Goal: Task Accomplishment & Management: Manage account settings

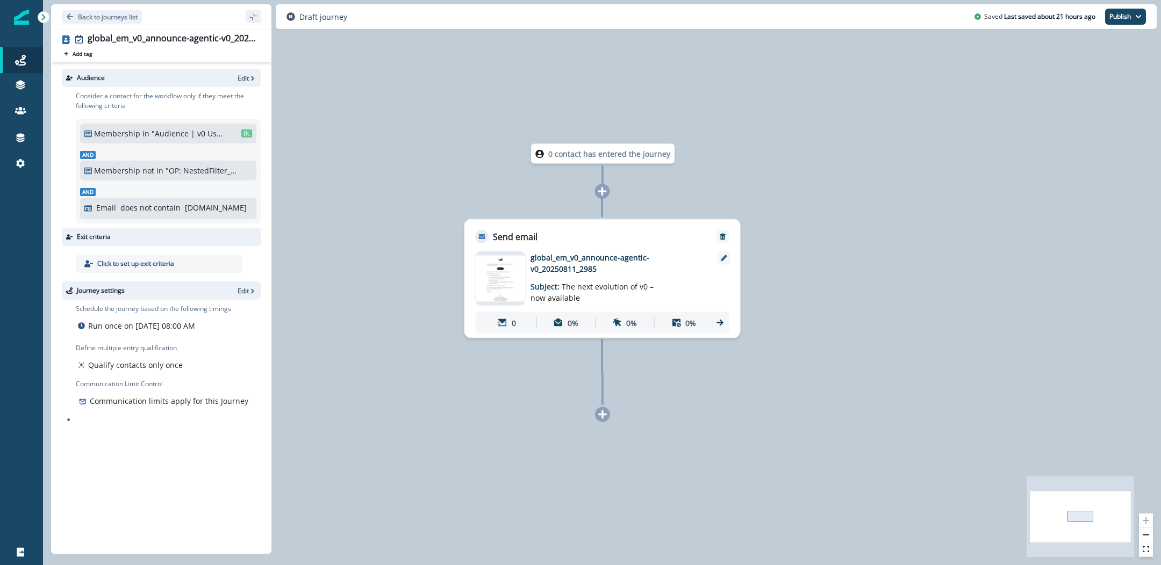
click at [518, 269] on img at bounding box center [501, 279] width 50 height 46
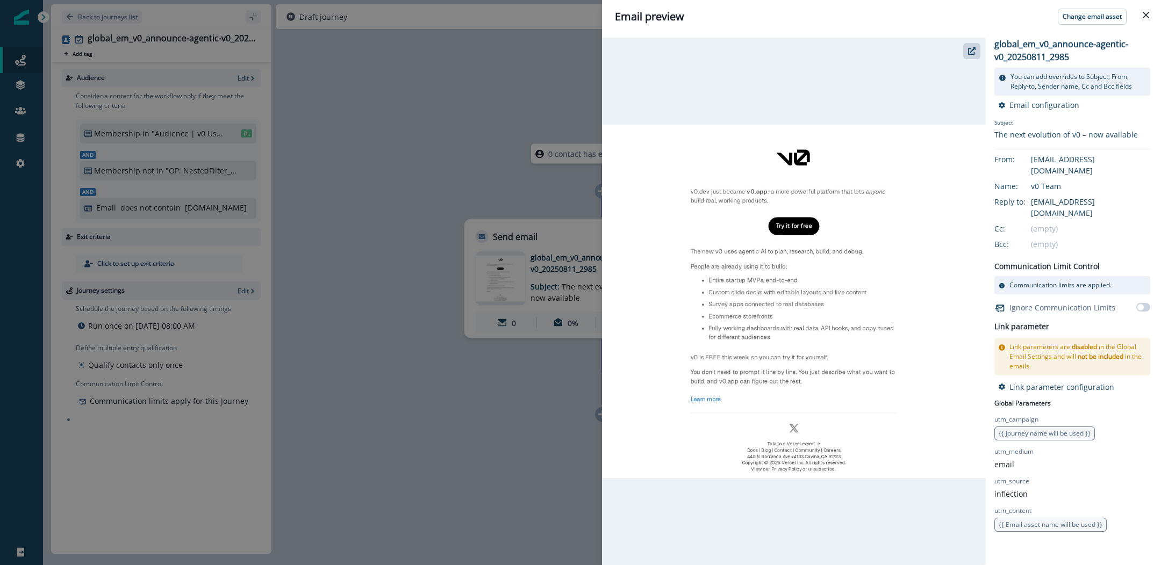
click at [528, 108] on div "Email preview Change email asset global_em_v0_announce-agentic-v0_20250811_2985…" at bounding box center [580, 282] width 1161 height 565
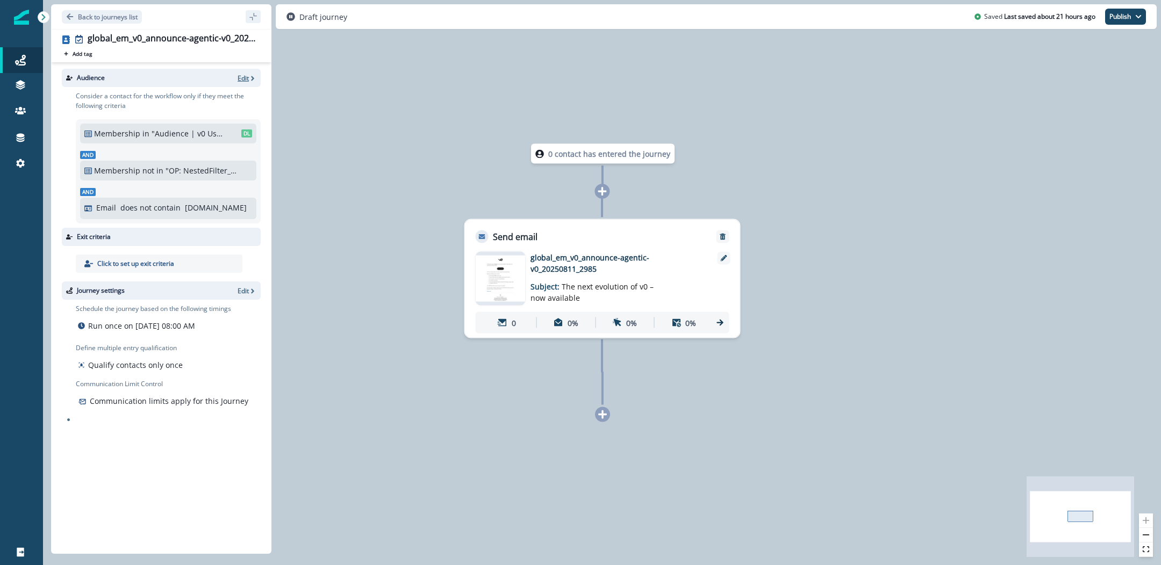
click at [243, 75] on p "Edit" at bounding box center [243, 78] width 11 height 9
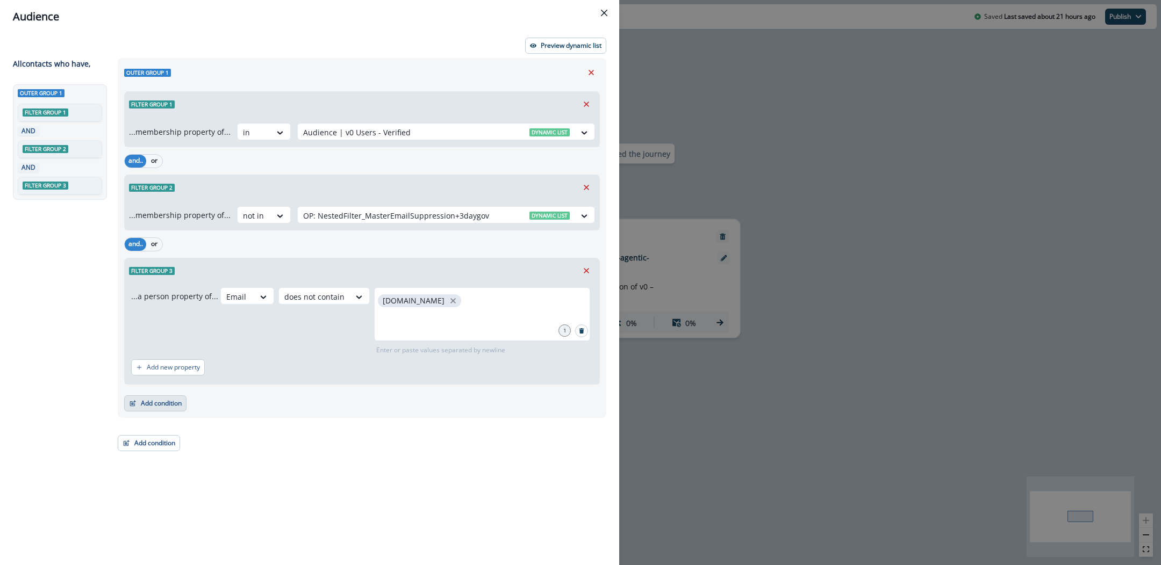
click at [156, 402] on button "Add condition" at bounding box center [155, 404] width 62 height 16
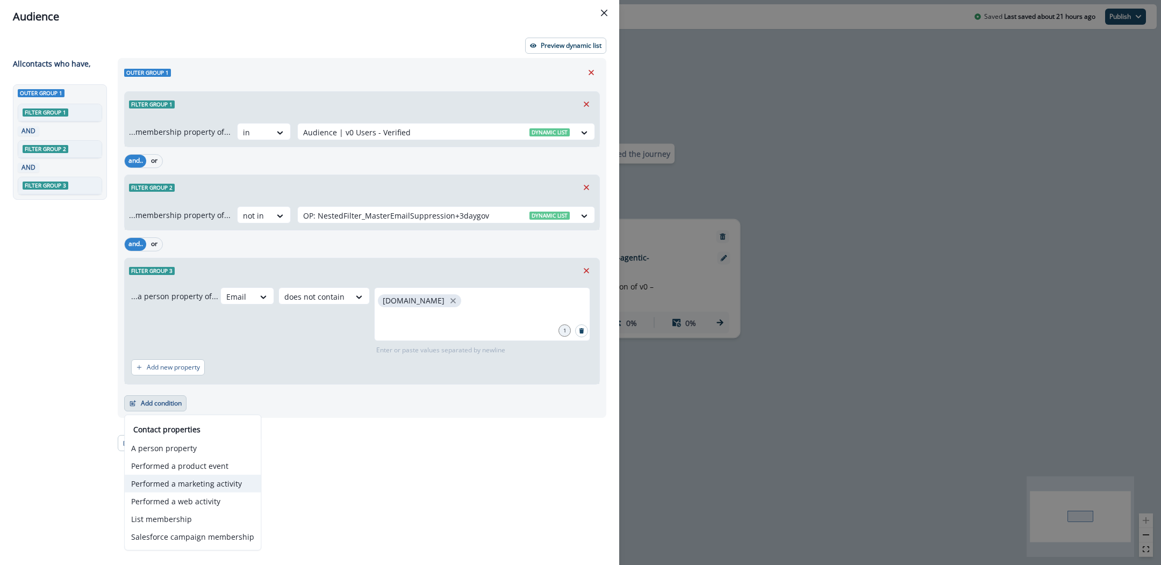
click at [224, 480] on button "Performed a marketing activity" at bounding box center [193, 484] width 136 height 18
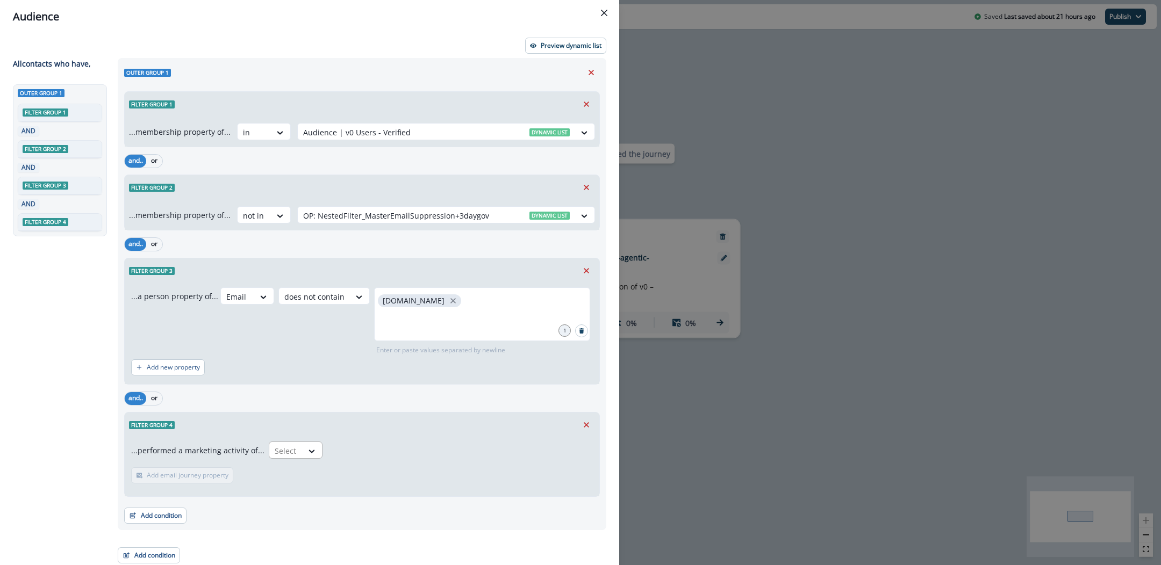
click at [295, 450] on div "Select" at bounding box center [285, 451] width 33 height 18
click at [348, 488] on div "Emails delivered for journey" at bounding box center [340, 486] width 152 height 20
click at [212, 474] on button "Add time frame" at bounding box center [232, 476] width 67 height 16
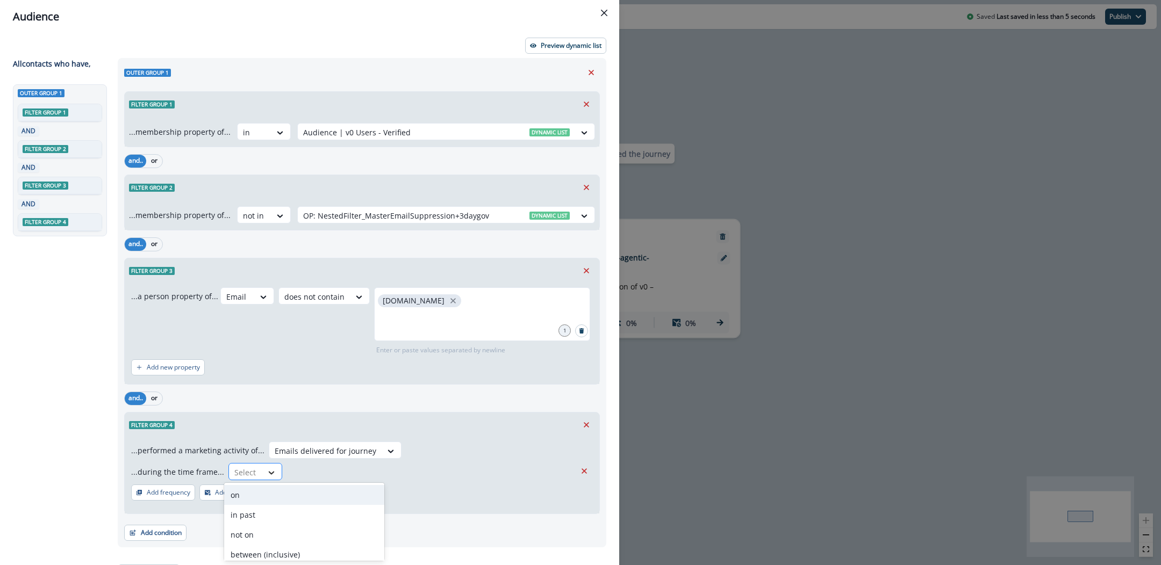
click at [268, 468] on icon at bounding box center [272, 473] width 10 height 11
click at [267, 512] on div "in past" at bounding box center [304, 515] width 160 height 20
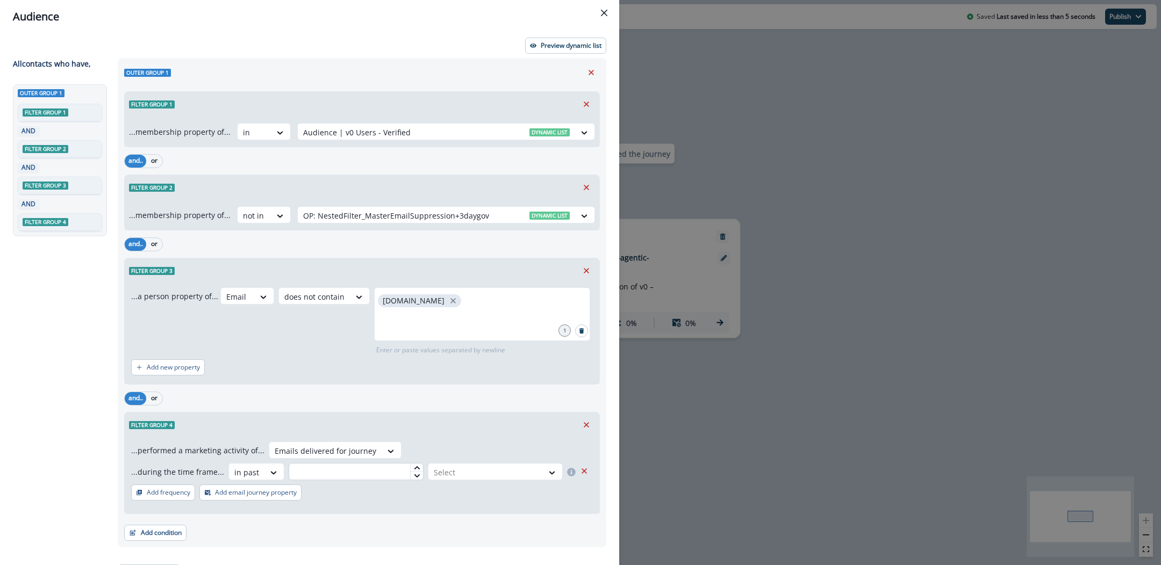
click at [354, 465] on input "text" at bounding box center [356, 471] width 135 height 17
click at [469, 475] on div at bounding box center [486, 472] width 104 height 13
click at [388, 471] on input "**" at bounding box center [356, 471] width 135 height 17
type input "*"
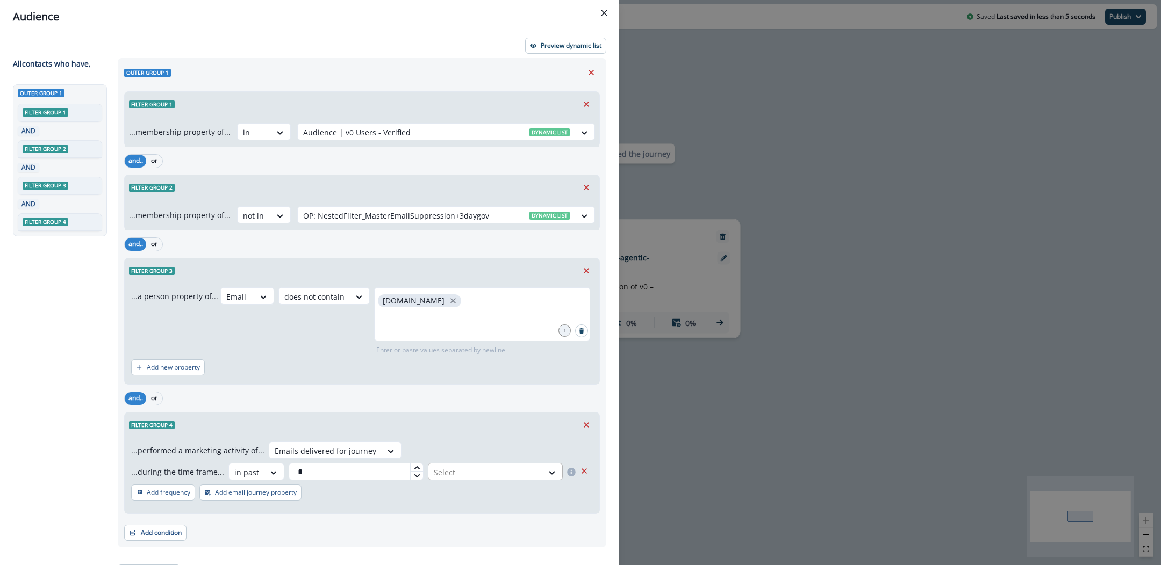
click at [468, 468] on div at bounding box center [486, 472] width 104 height 13
click at [457, 493] on div "day(s)" at bounding box center [494, 495] width 138 height 20
click at [386, 454] on icon at bounding box center [391, 451] width 10 height 11
click at [412, 435] on div "Filter group 4" at bounding box center [362, 425] width 475 height 25
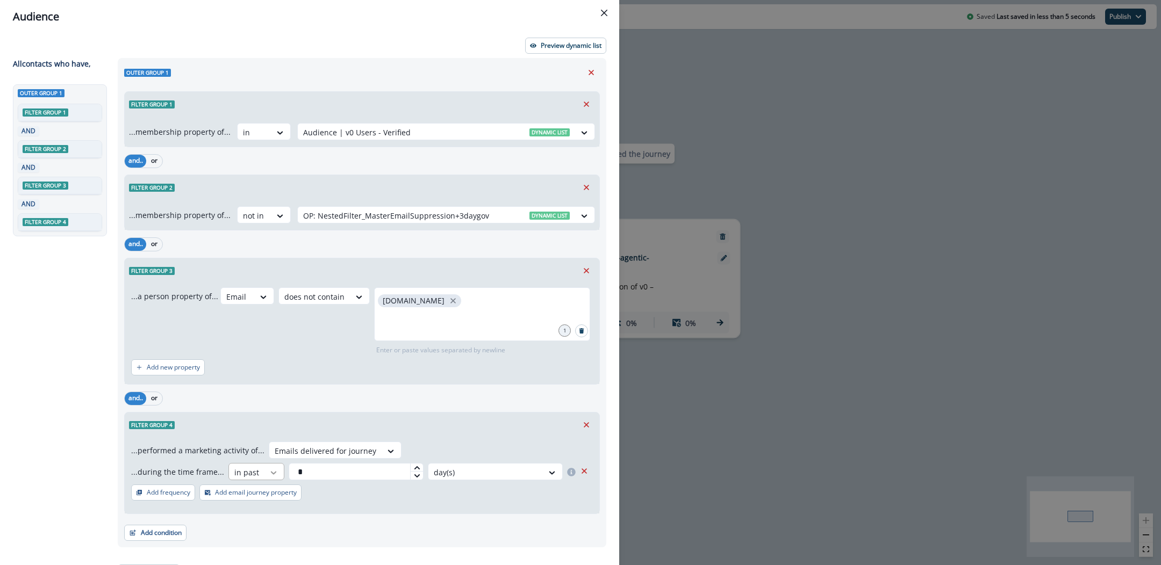
click at [273, 473] on div at bounding box center [273, 473] width 18 height 11
click at [382, 453] on div at bounding box center [391, 451] width 18 height 11
click at [585, 421] on icon "Remove" at bounding box center [587, 425] width 10 height 10
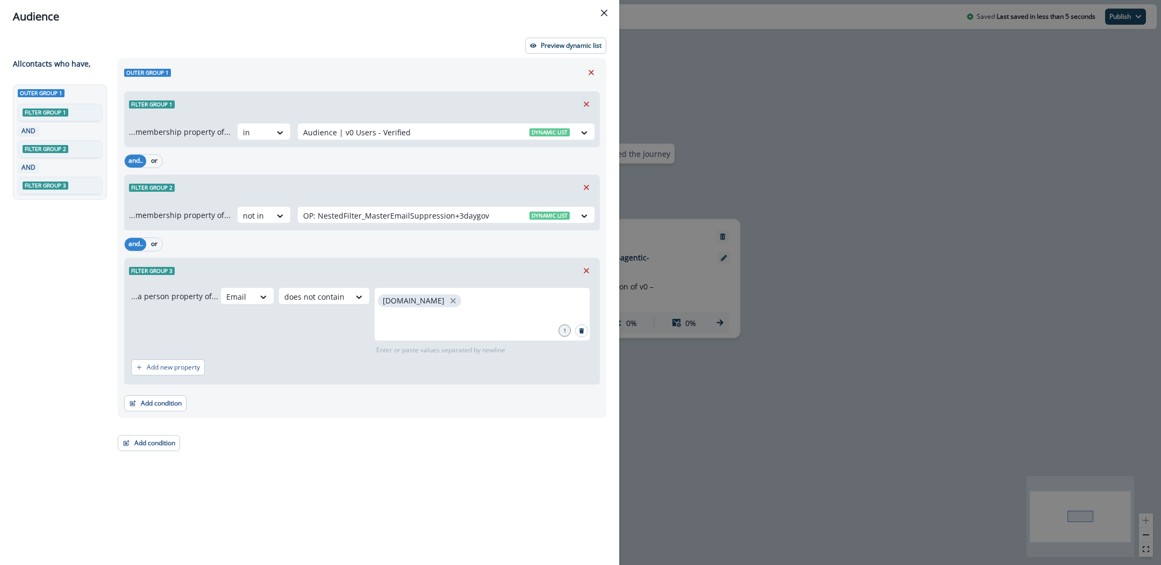
click at [786, 174] on div "Audience Preview dynamic list All contact s who have, Outer group 1 Filter grou…" at bounding box center [580, 282] width 1161 height 565
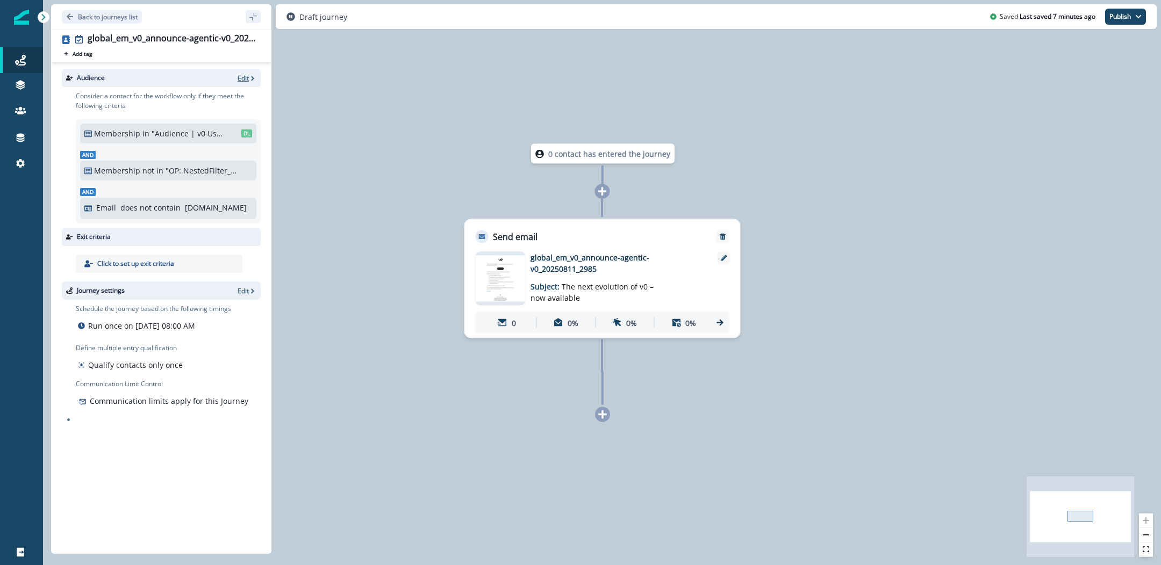
click at [243, 76] on p "Edit" at bounding box center [243, 78] width 11 height 9
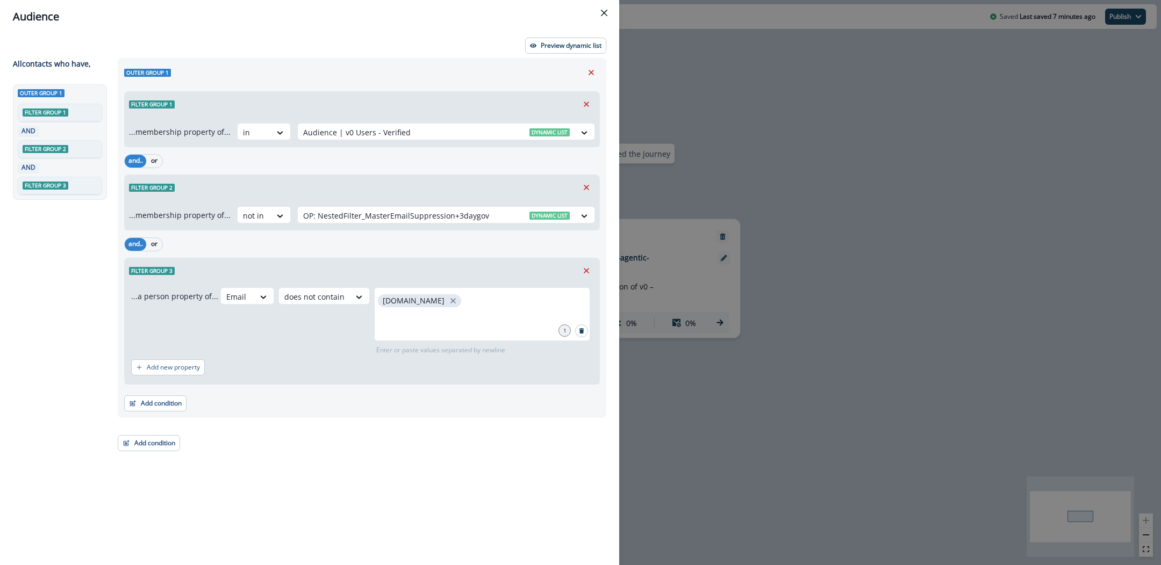
click at [692, 78] on div "Audience Preview dynamic list All contact s who have, Outer group 1 Filter grou…" at bounding box center [580, 282] width 1161 height 565
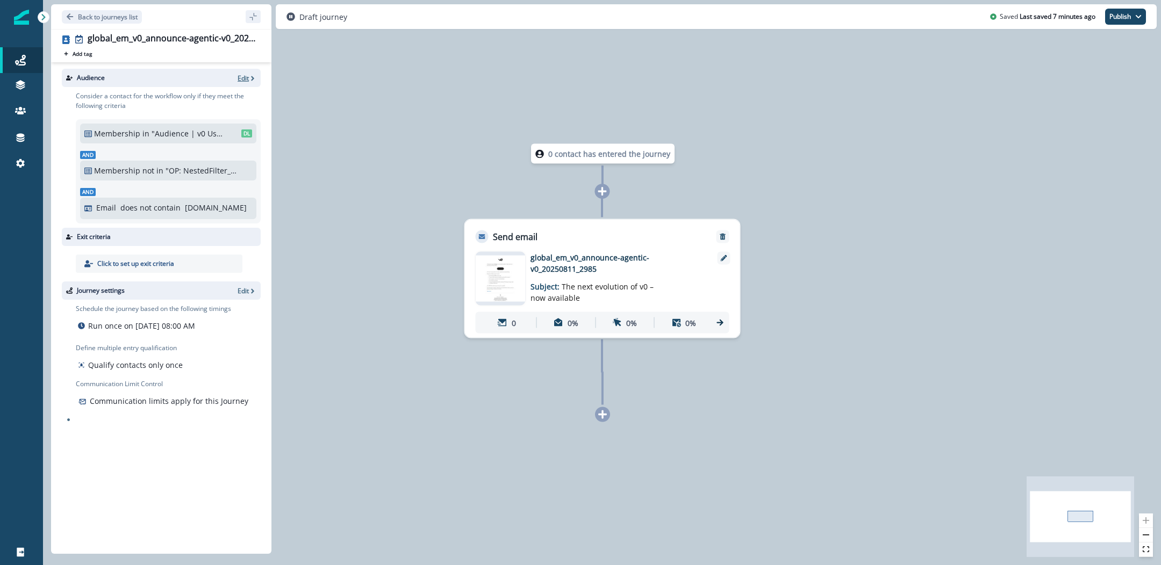
click at [243, 81] on p "Edit" at bounding box center [243, 78] width 11 height 9
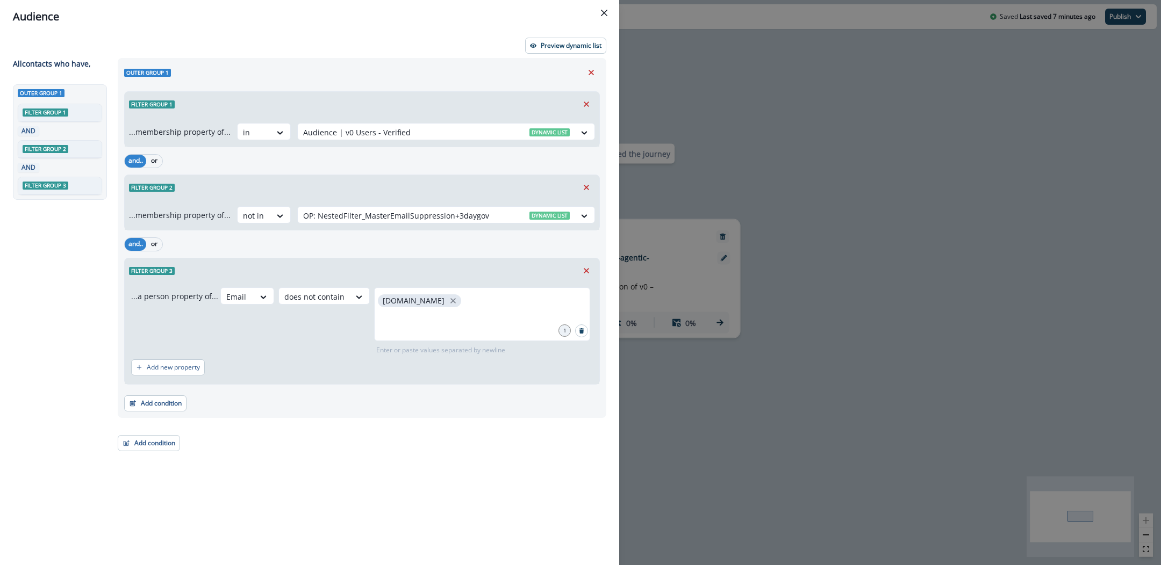
click at [730, 147] on div "Audience Preview dynamic list All contact s who have, Outer group 1 Filter grou…" at bounding box center [580, 282] width 1161 height 565
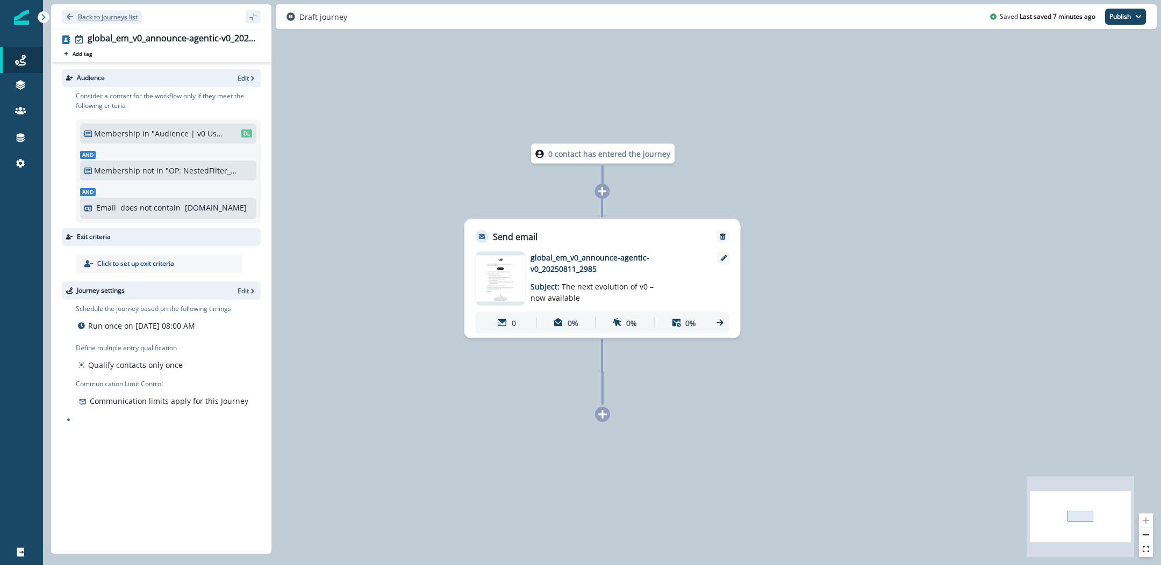
click at [102, 15] on p "Back to journeys list" at bounding box center [108, 16] width 60 height 9
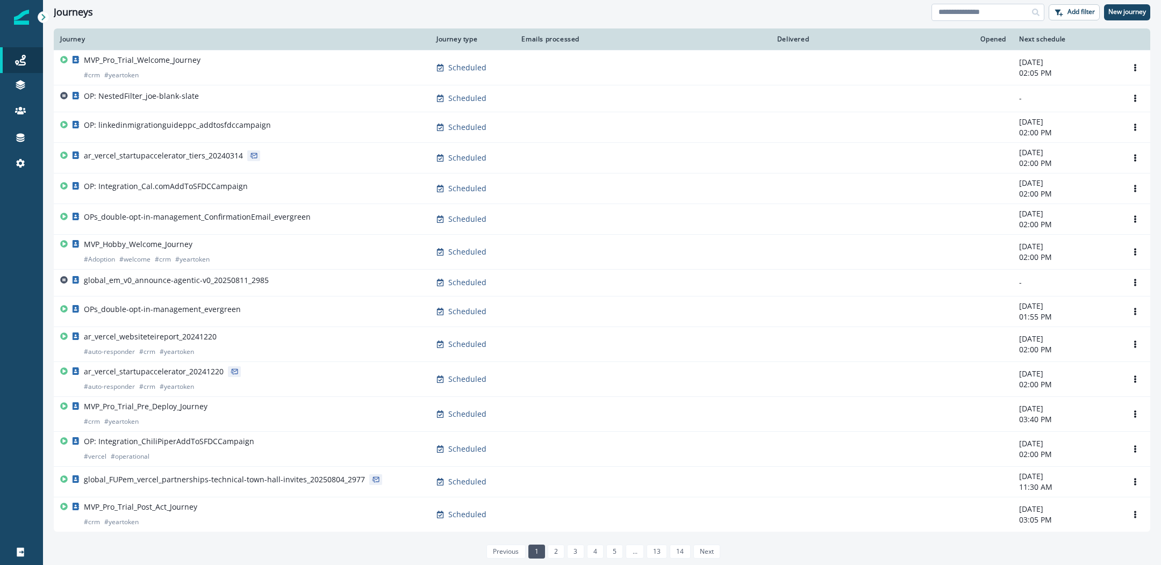
click at [964, 11] on input at bounding box center [987, 12] width 113 height 17
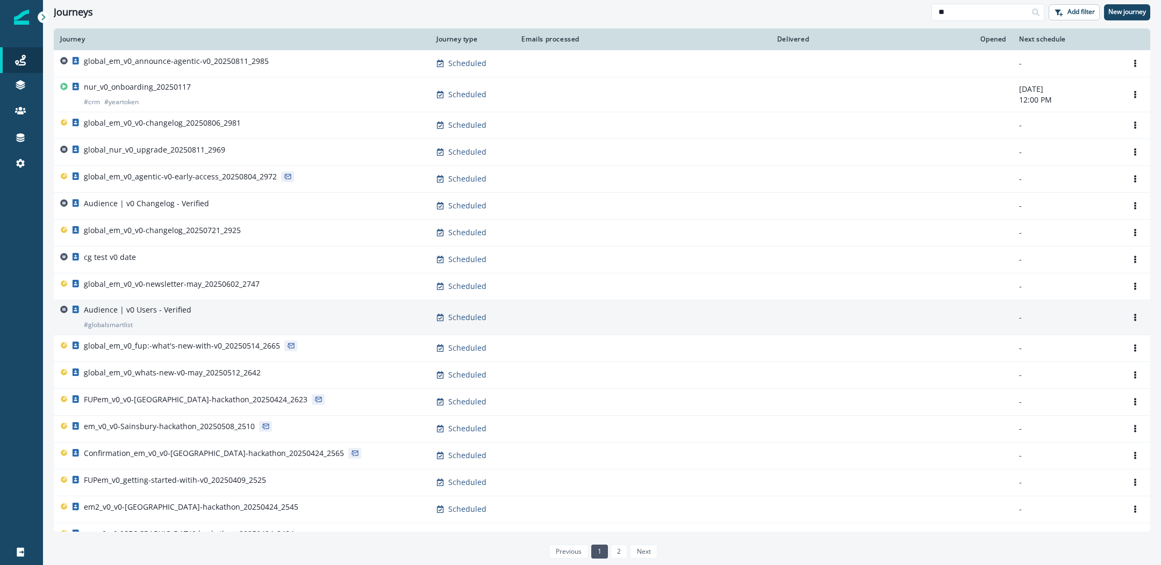
type input "**"
click at [190, 306] on div "Audience | v0 Users - Verified # globalsmartlist" at bounding box center [241, 318] width 363 height 26
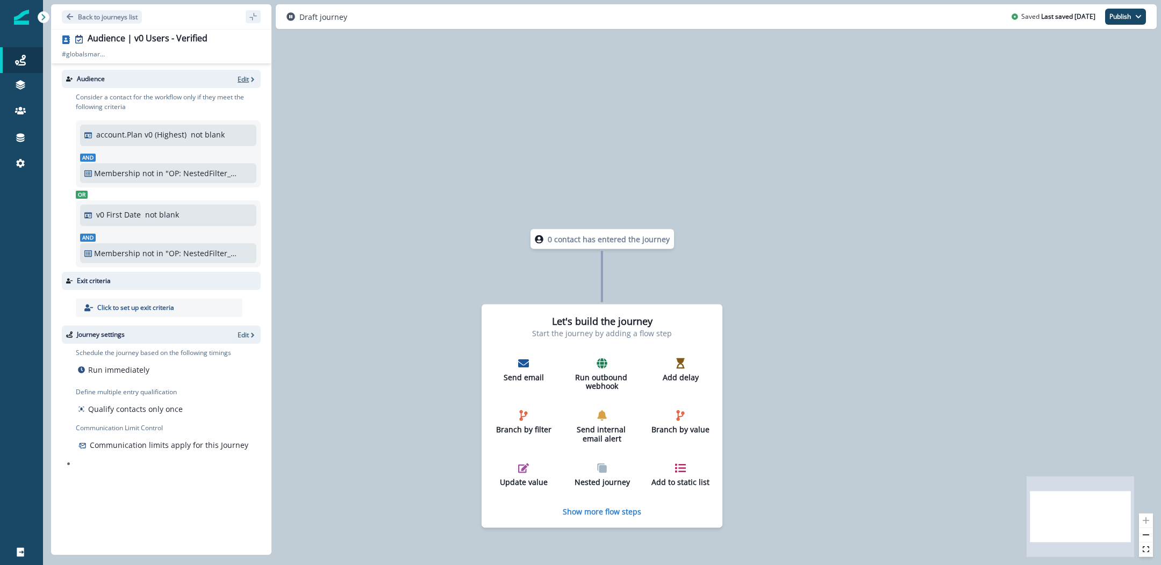
click at [239, 80] on p "Edit" at bounding box center [243, 79] width 11 height 9
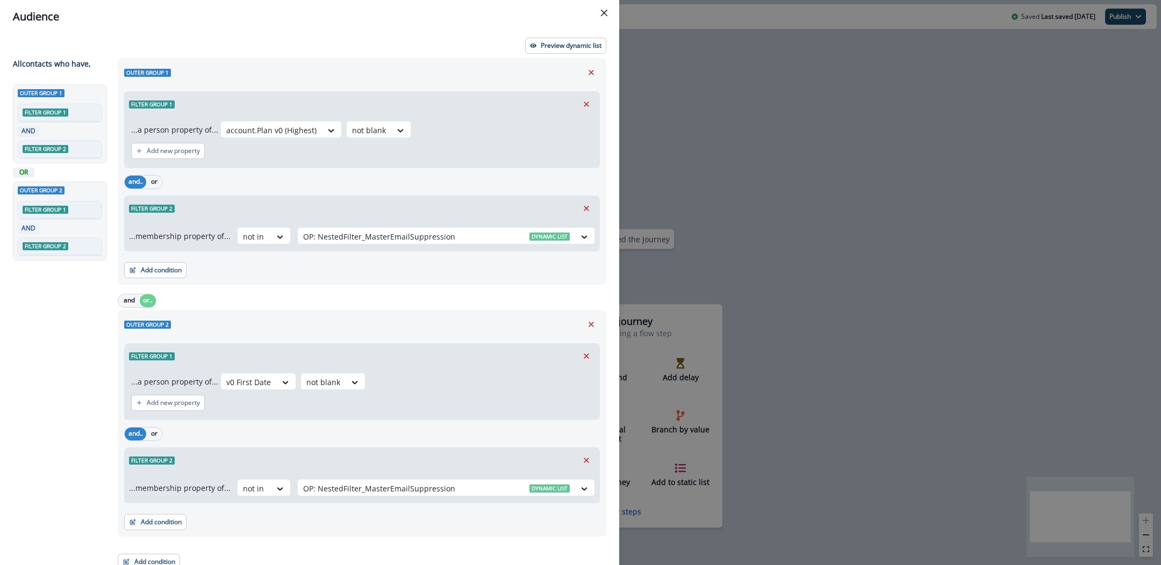
scroll to position [7, 0]
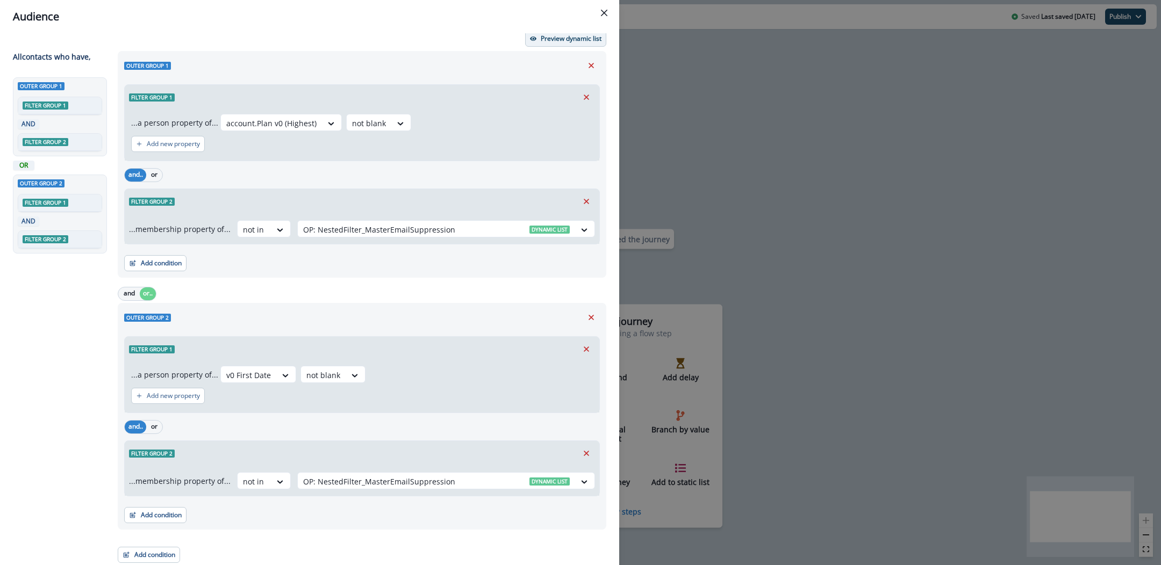
click at [538, 36] on button "Preview dynamic list" at bounding box center [565, 39] width 81 height 16
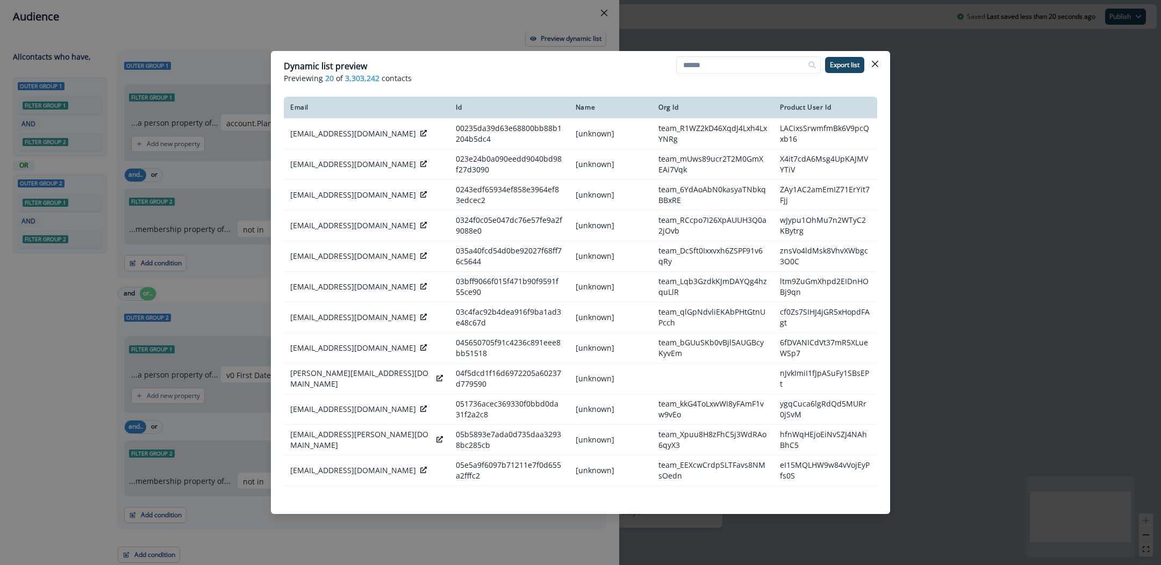
click at [659, 29] on div "Dynamic list preview Previewing 20 of 3,303,242 contacts Export list Email Id N…" at bounding box center [580, 282] width 1161 height 565
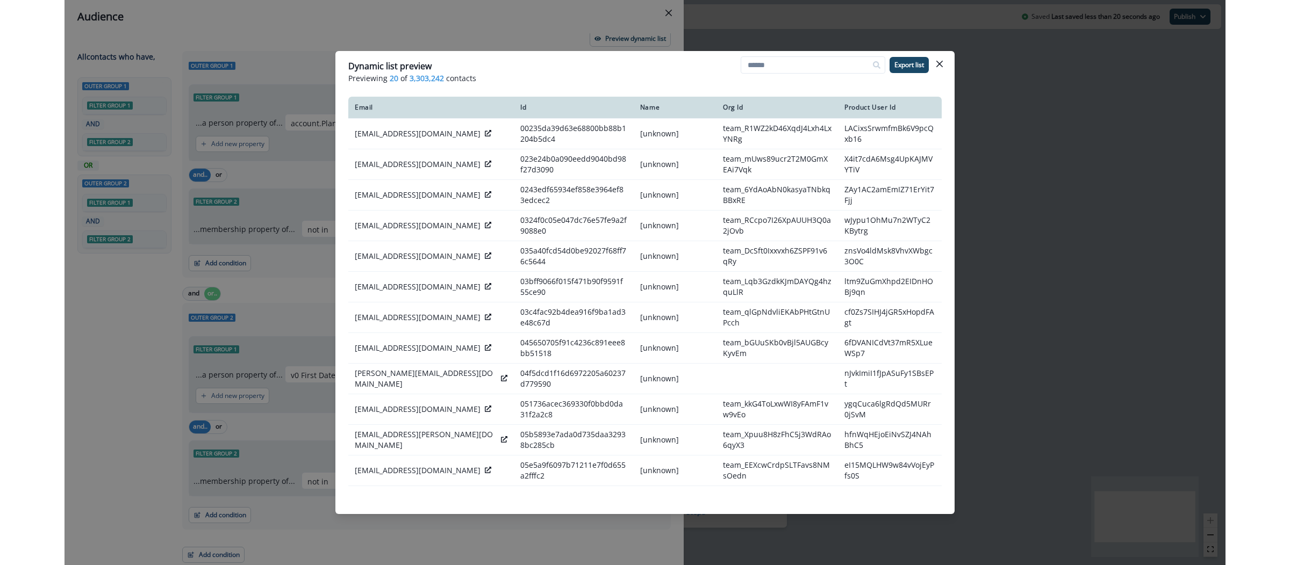
scroll to position [4, 0]
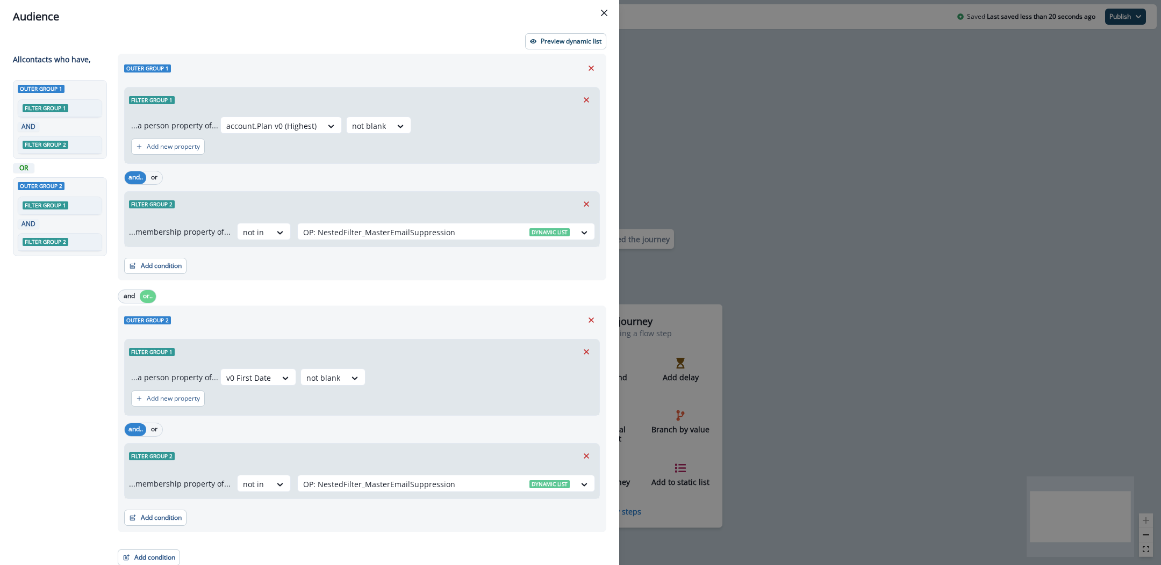
click at [654, 60] on div "Audience Preview dynamic list All contact s who have, Outer group 1 Filter grou…" at bounding box center [580, 282] width 1161 height 565
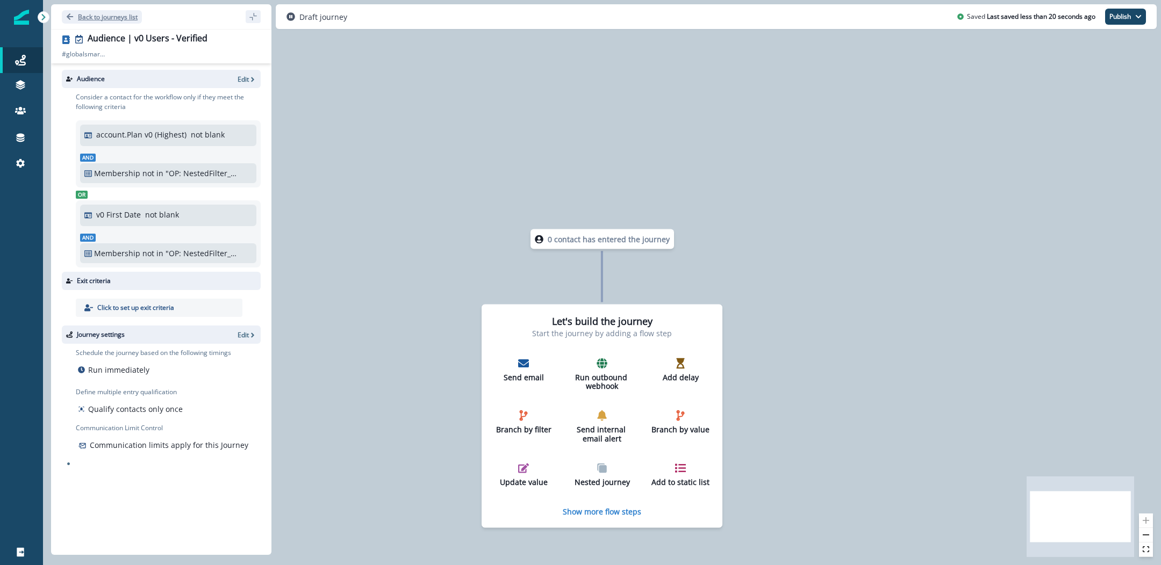
click at [117, 19] on p "Back to journeys list" at bounding box center [108, 16] width 60 height 9
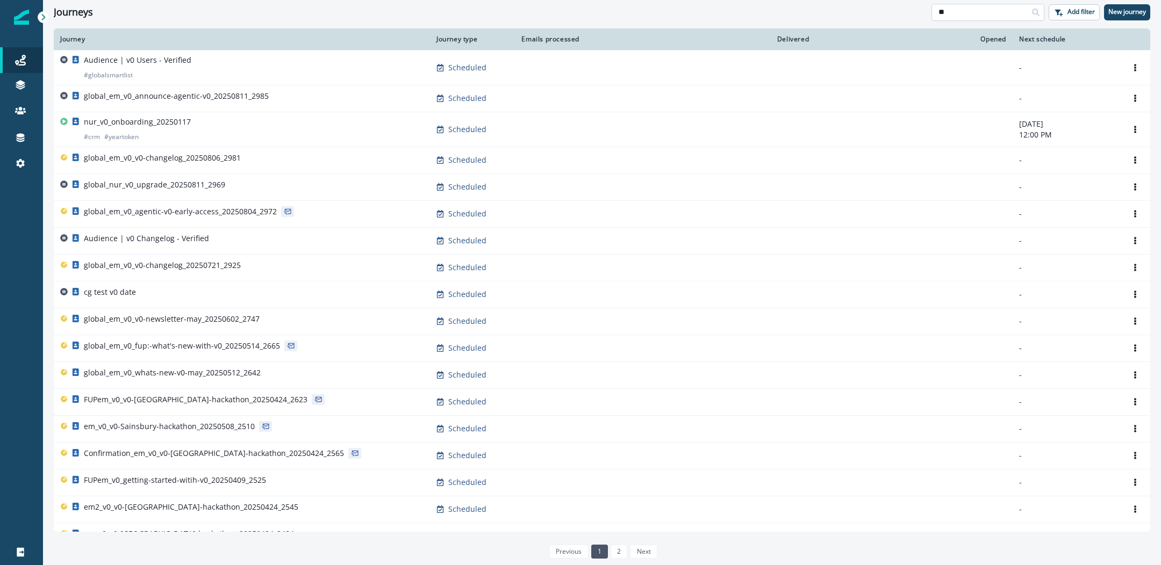
click at [967, 12] on input "**" at bounding box center [987, 12] width 113 height 17
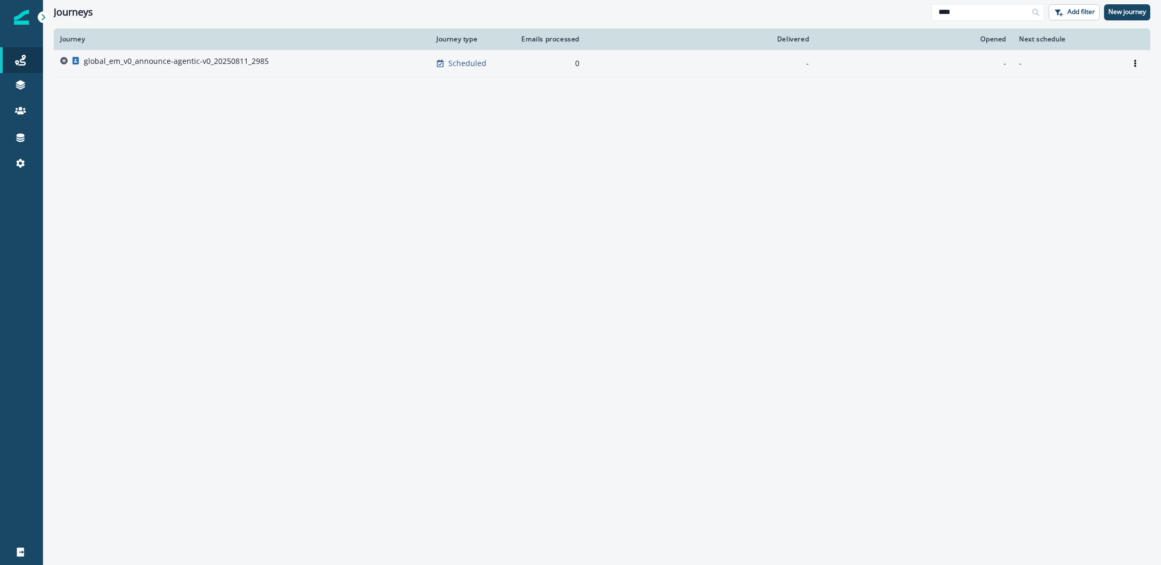
type input "****"
click at [215, 60] on p "global_em_v0_announce-agentic-v0_20250811_2985" at bounding box center [176, 61] width 185 height 11
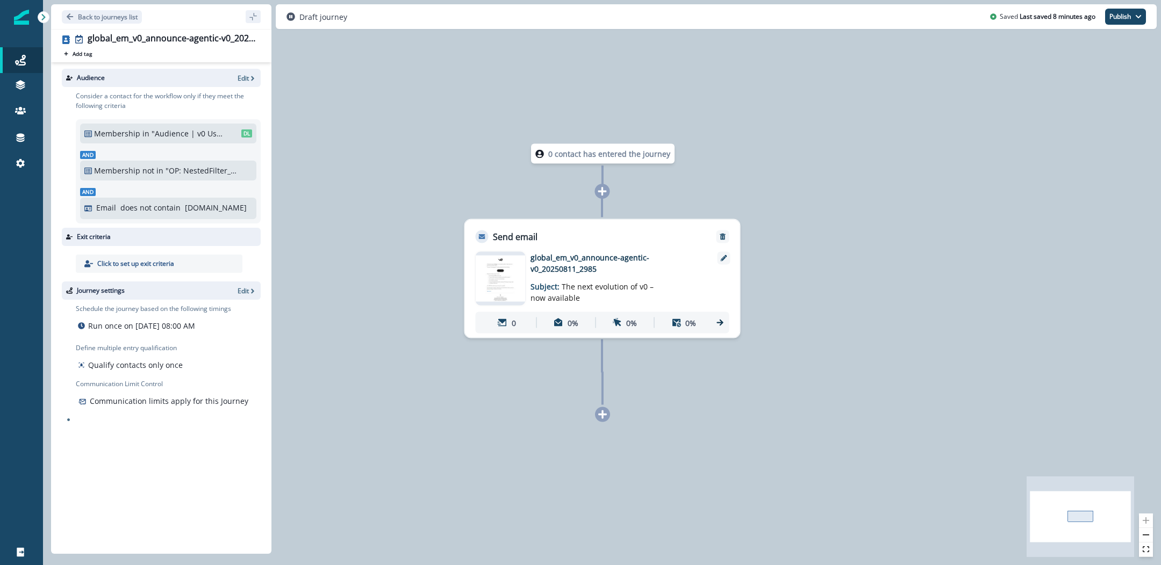
click at [507, 278] on img at bounding box center [501, 279] width 50 height 46
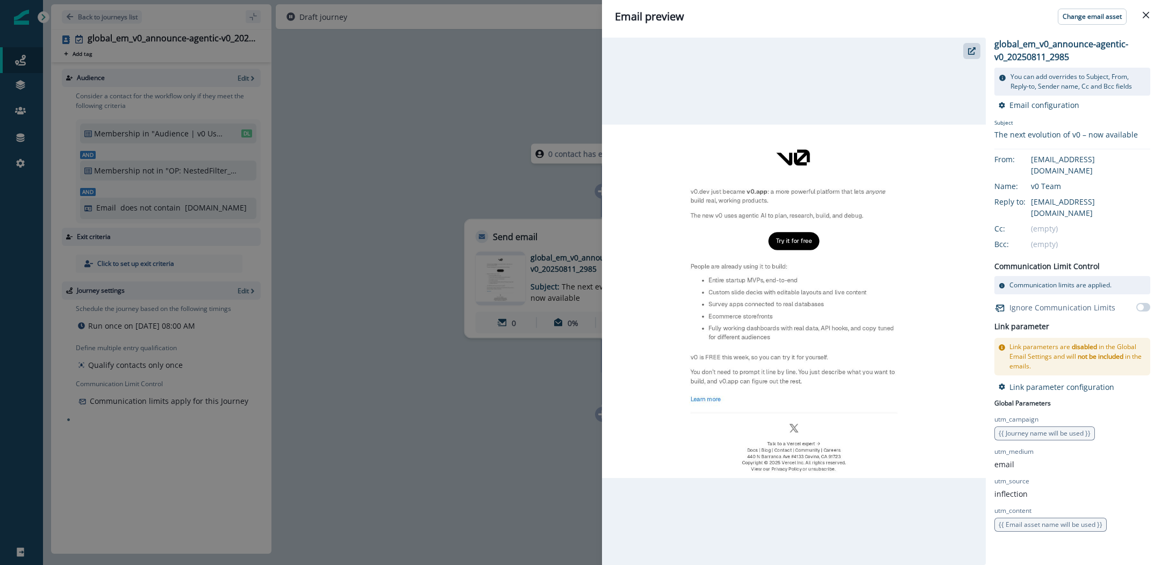
click at [554, 97] on div "Email preview Change email asset global_em_v0_announce-agentic-v0_20250811_2985…" at bounding box center [580, 282] width 1161 height 565
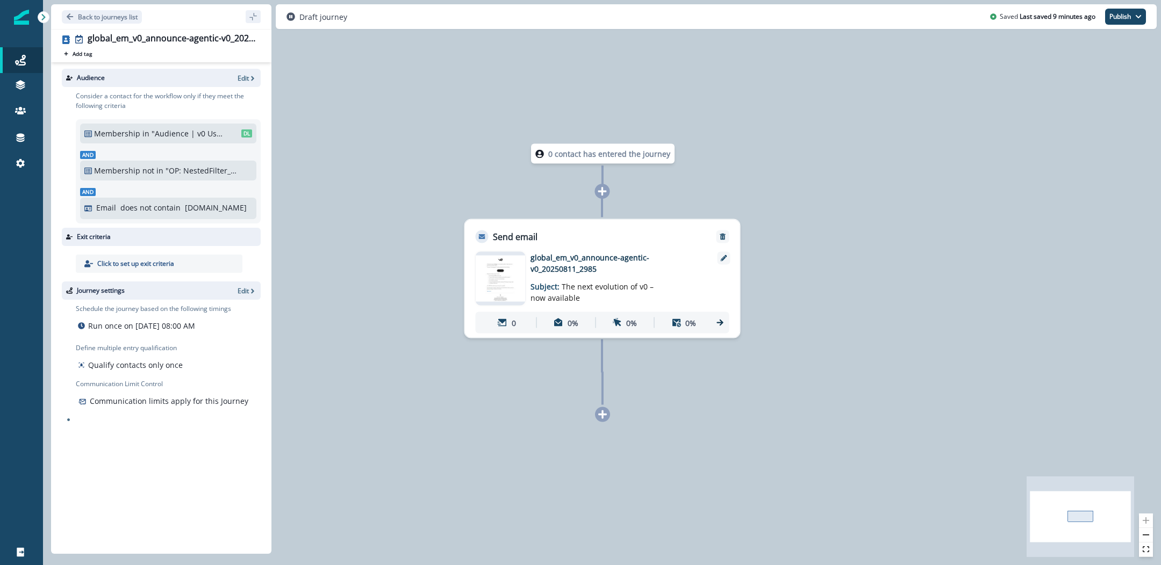
click at [517, 275] on img at bounding box center [501, 279] width 50 height 46
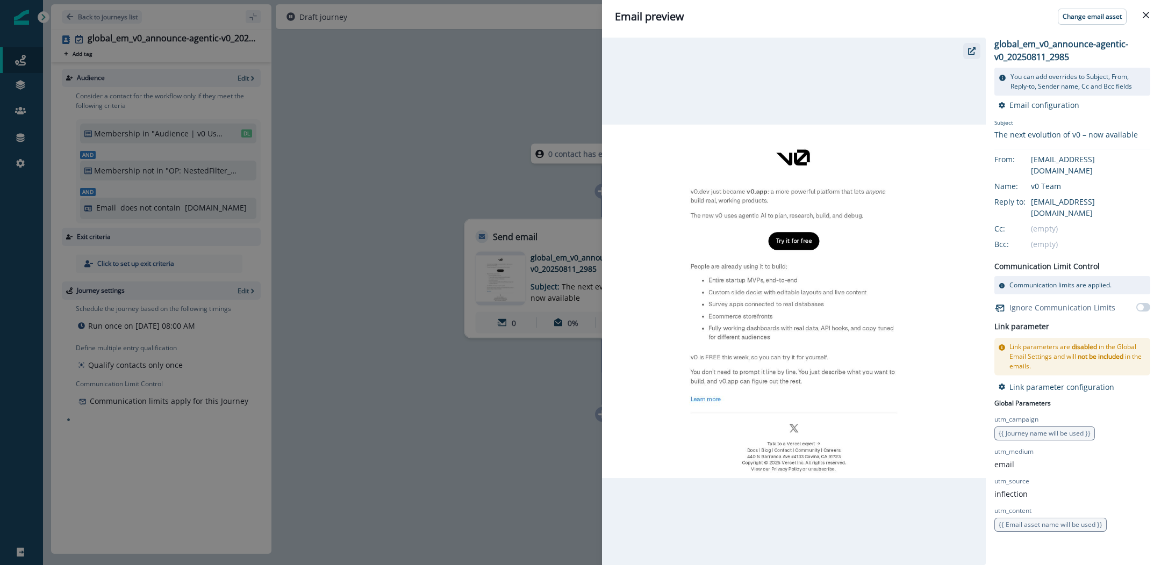
click at [971, 53] on icon "button" at bounding box center [972, 51] width 8 height 8
click at [486, 129] on div "Email preview Change email asset global_em_v0_announce-agentic-v0_20250811_2985…" at bounding box center [580, 282] width 1161 height 565
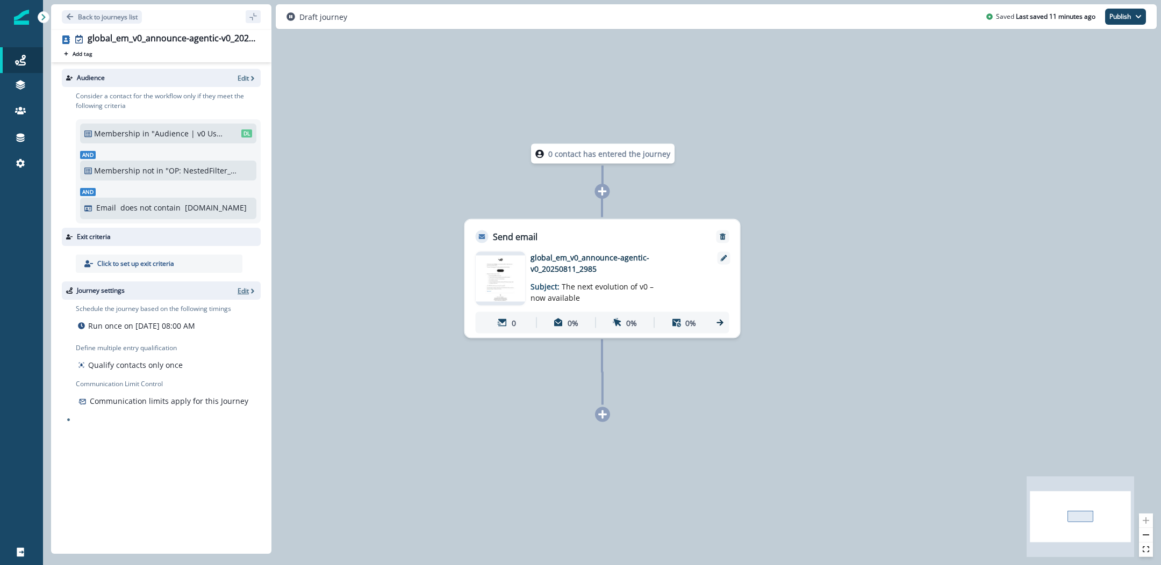
click at [240, 291] on p "Edit" at bounding box center [243, 290] width 11 height 9
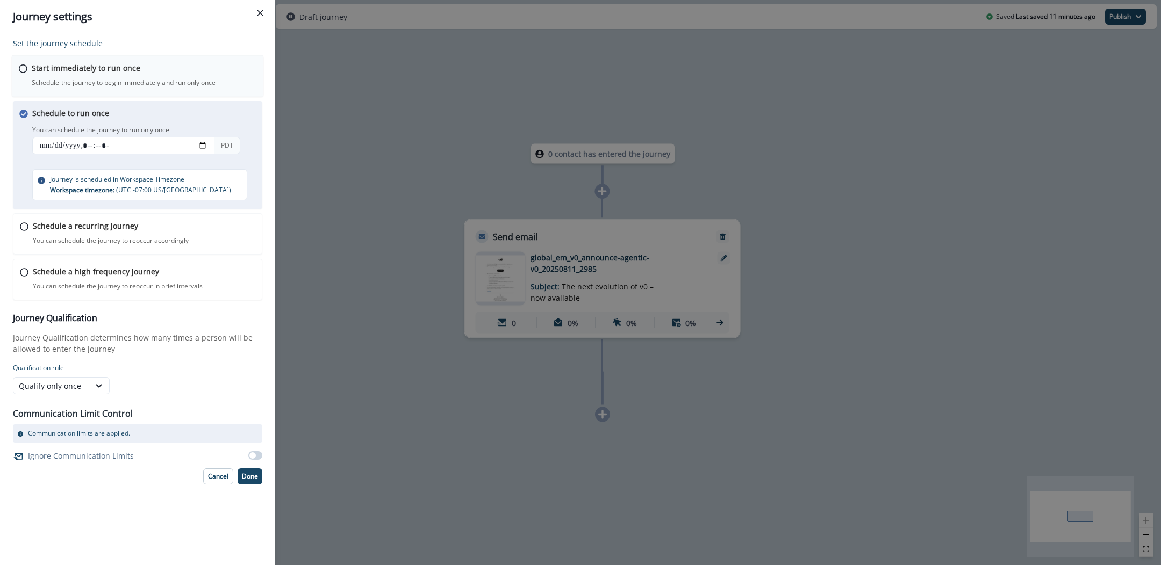
click at [156, 68] on div "Start immediately to run once Schedule the journey to begin immediately and run…" at bounding box center [144, 74] width 225 height 25
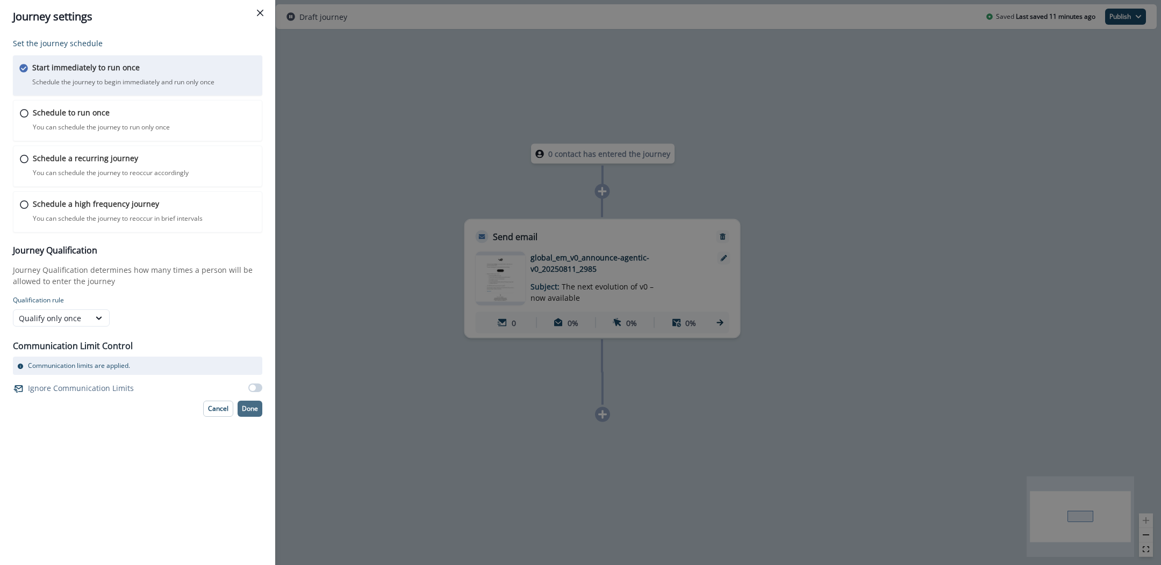
click at [250, 406] on p "Done" at bounding box center [250, 409] width 16 height 8
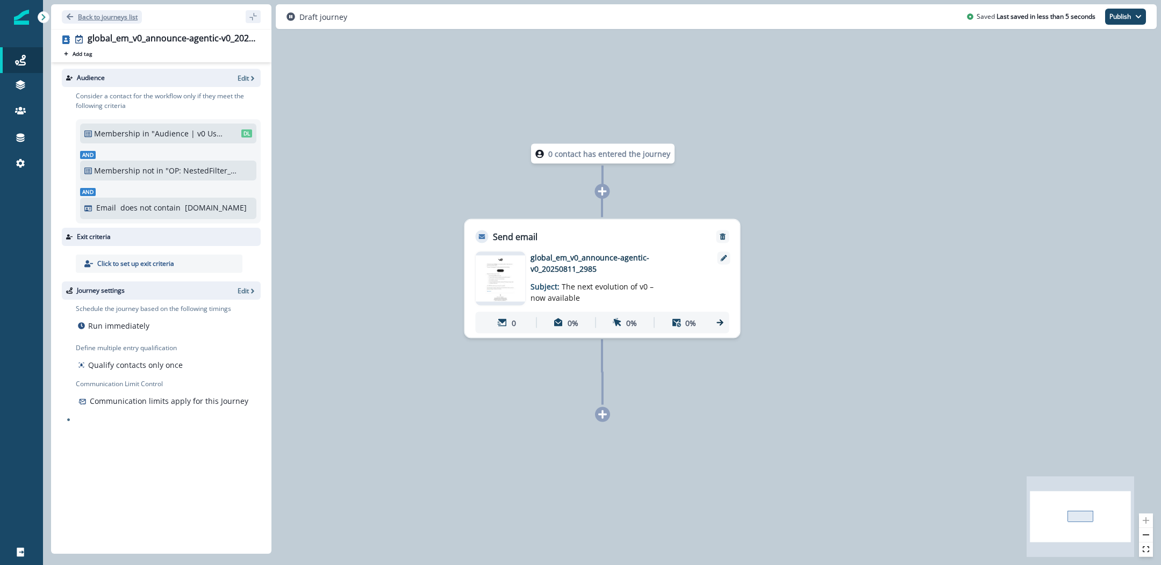
click at [95, 16] on p "Back to journeys list" at bounding box center [108, 16] width 60 height 9
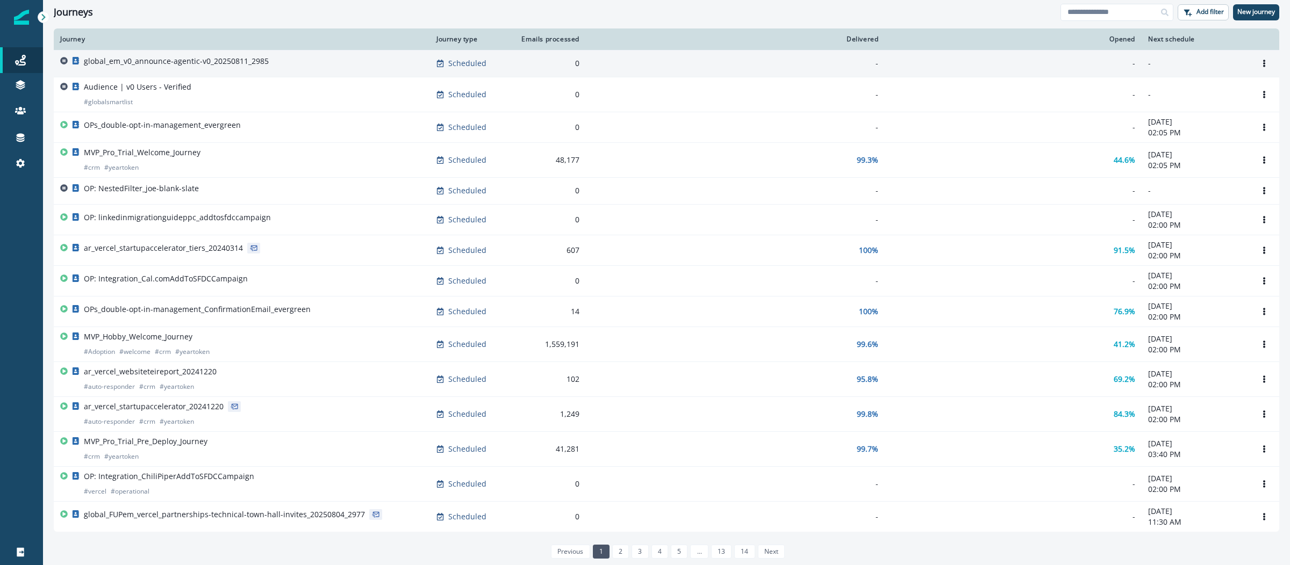
click at [169, 62] on p "global_em_v0_announce-agentic-v0_20250811_2985" at bounding box center [176, 61] width 185 height 11
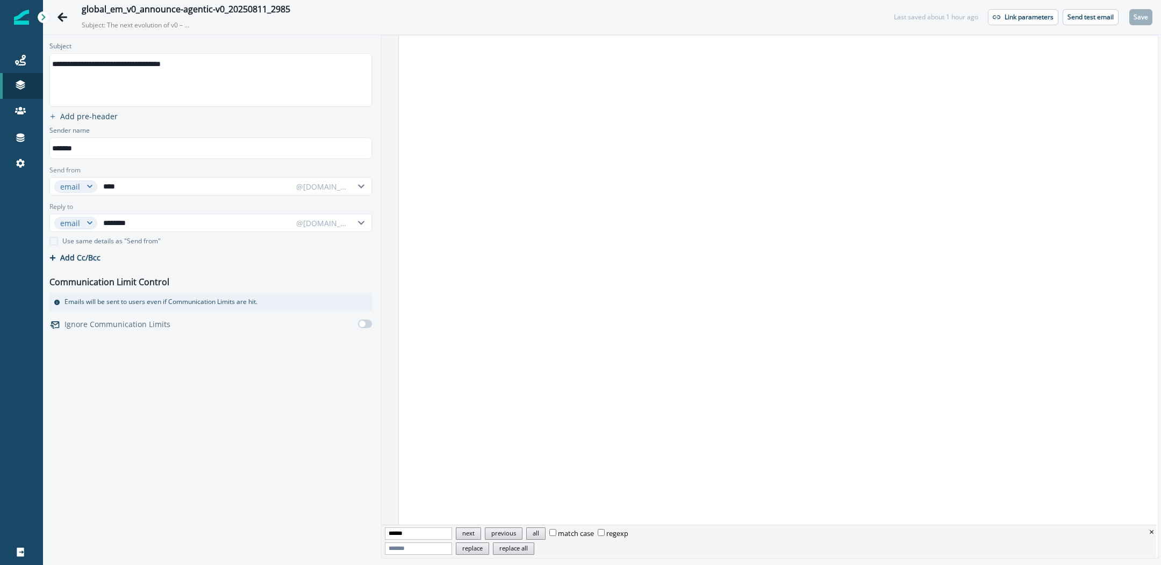
scroll to position [1083, 0]
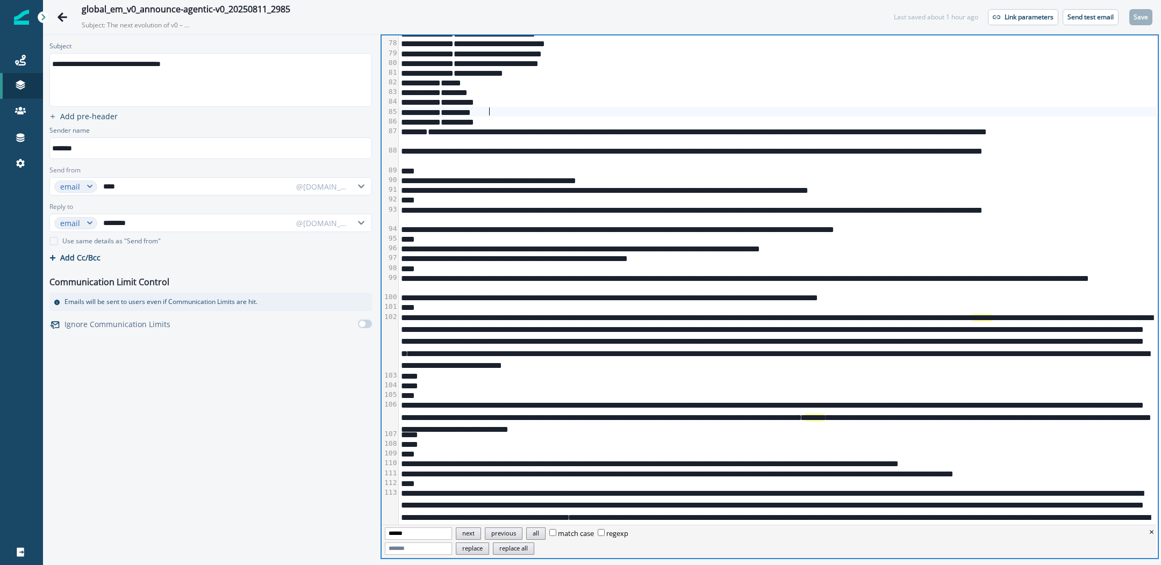
click at [677, 111] on div "*********" at bounding box center [778, 112] width 758 height 10
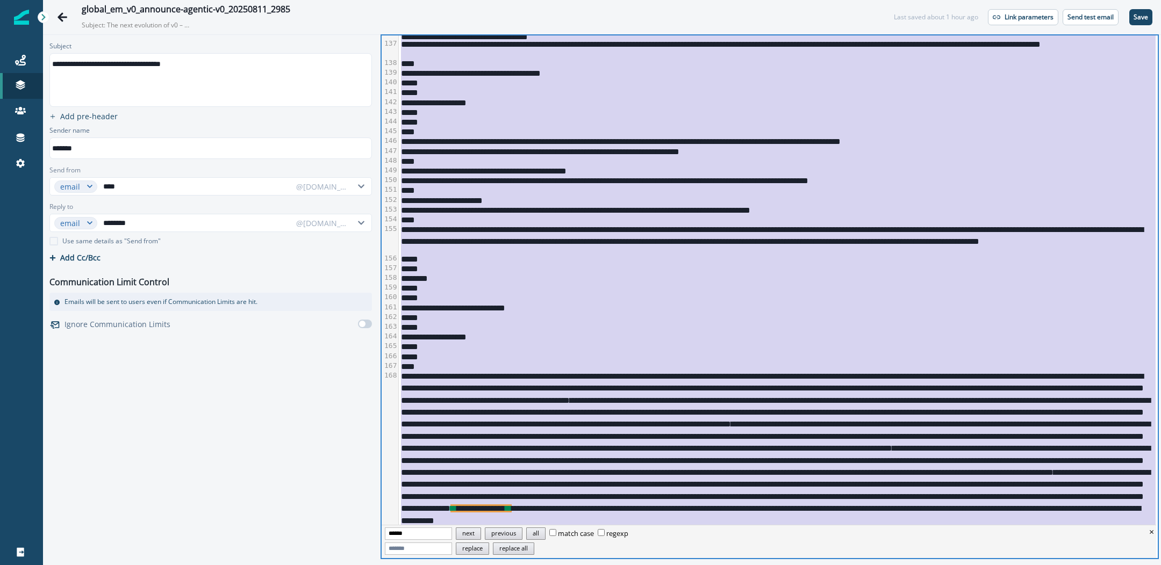
scroll to position [2167, 0]
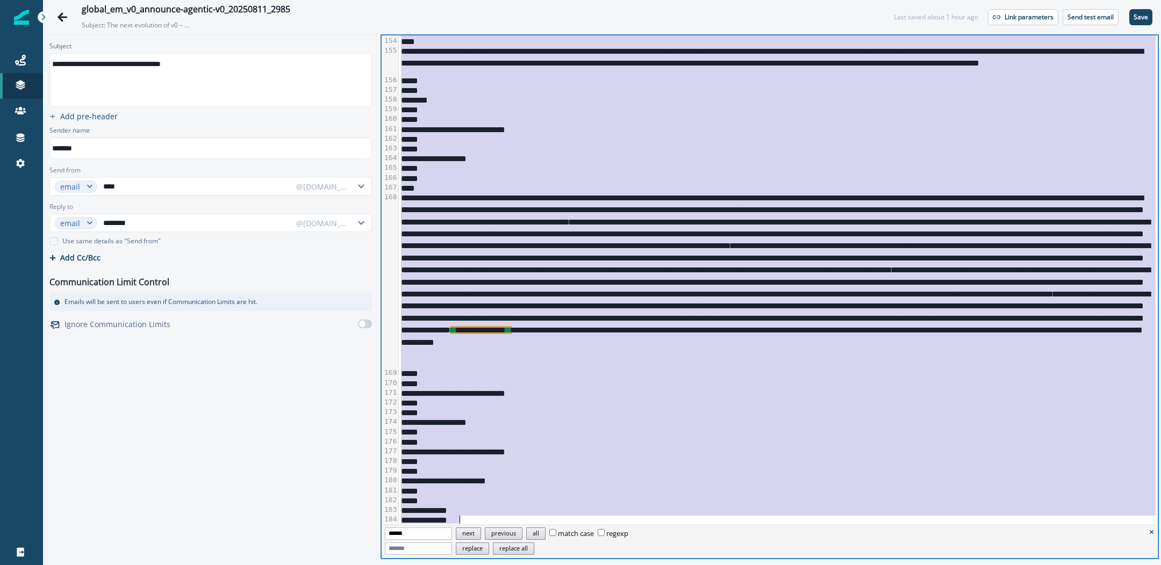
click at [763, 374] on div "*****" at bounding box center [778, 373] width 758 height 10
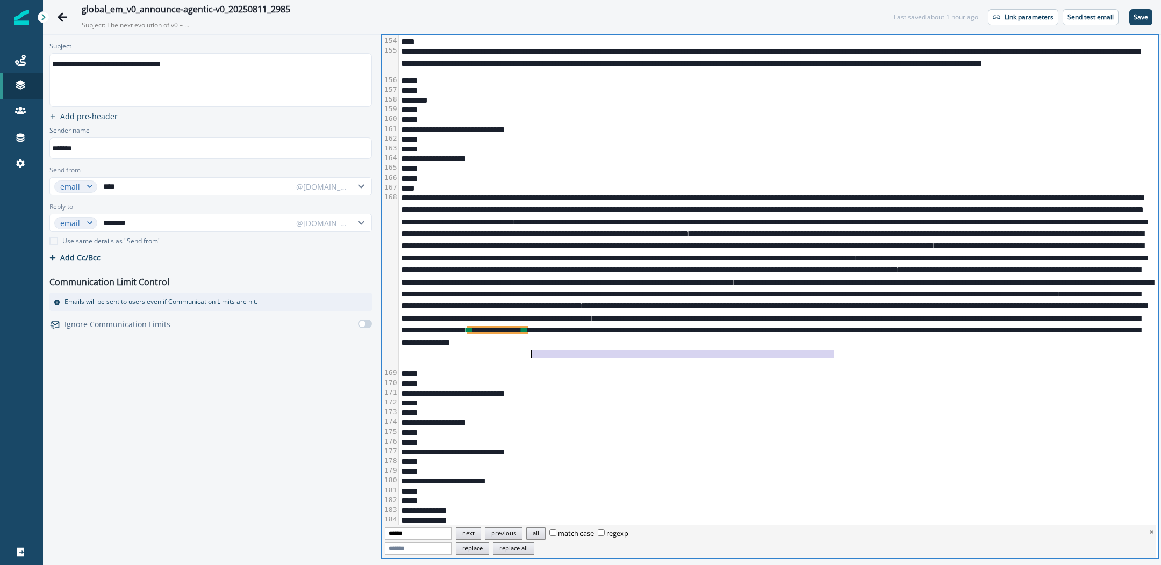
drag, startPoint x: 834, startPoint y: 354, endPoint x: 532, endPoint y: 354, distance: 301.5
click at [532, 354] on div "**********" at bounding box center [778, 280] width 758 height 176
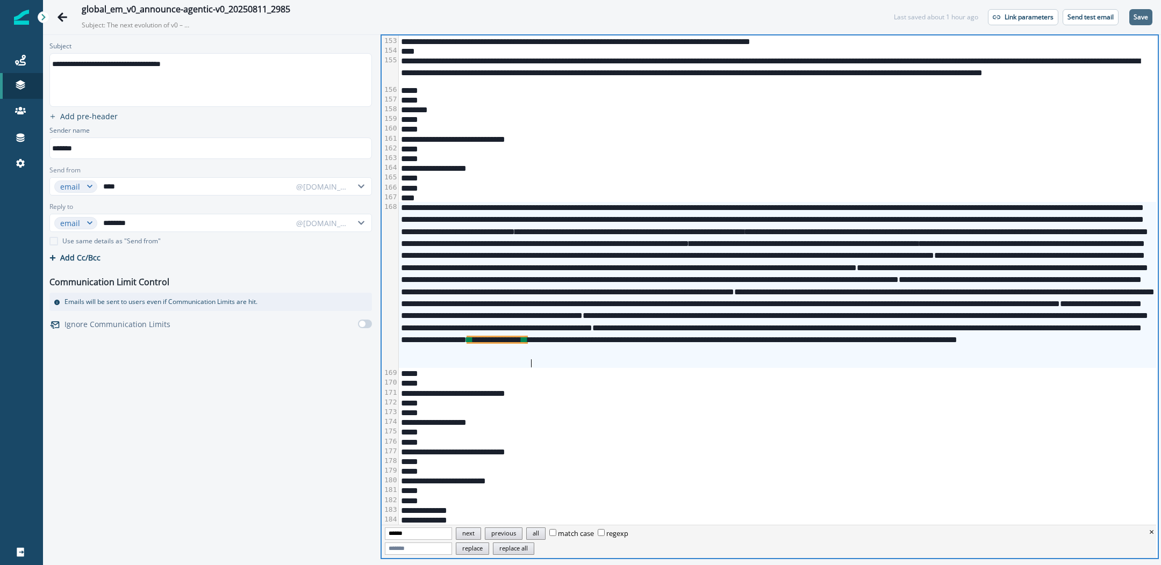
click at [1137, 13] on p "Save" at bounding box center [1141, 17] width 15 height 8
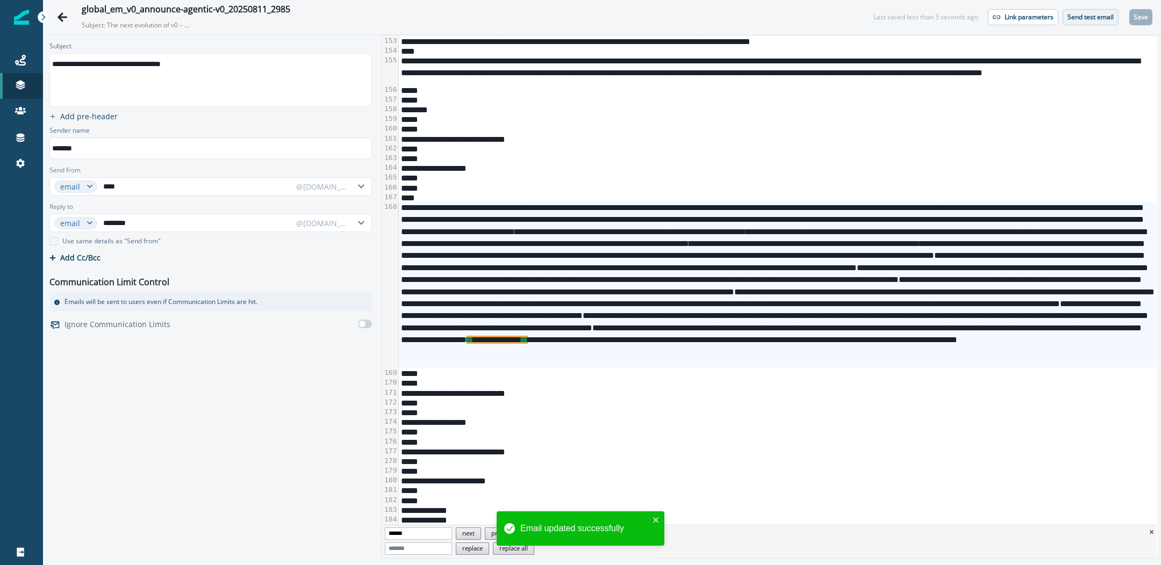
click at [1097, 17] on p "Send test email" at bounding box center [1090, 17] width 46 height 8
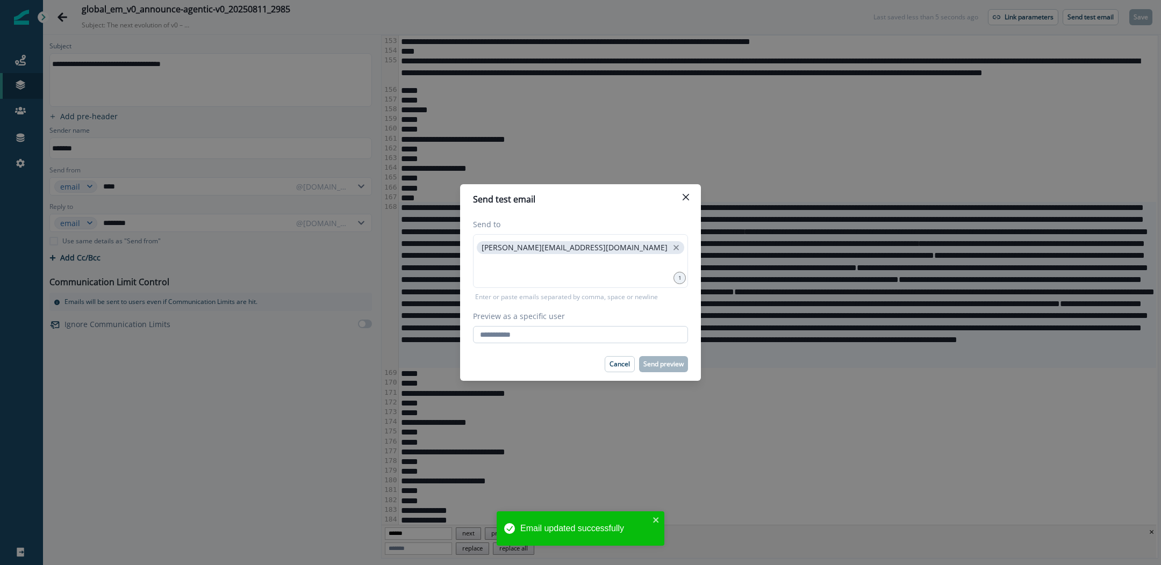
click at [622, 334] on input "Preview as a specific user" at bounding box center [580, 334] width 215 height 17
type input "**********"
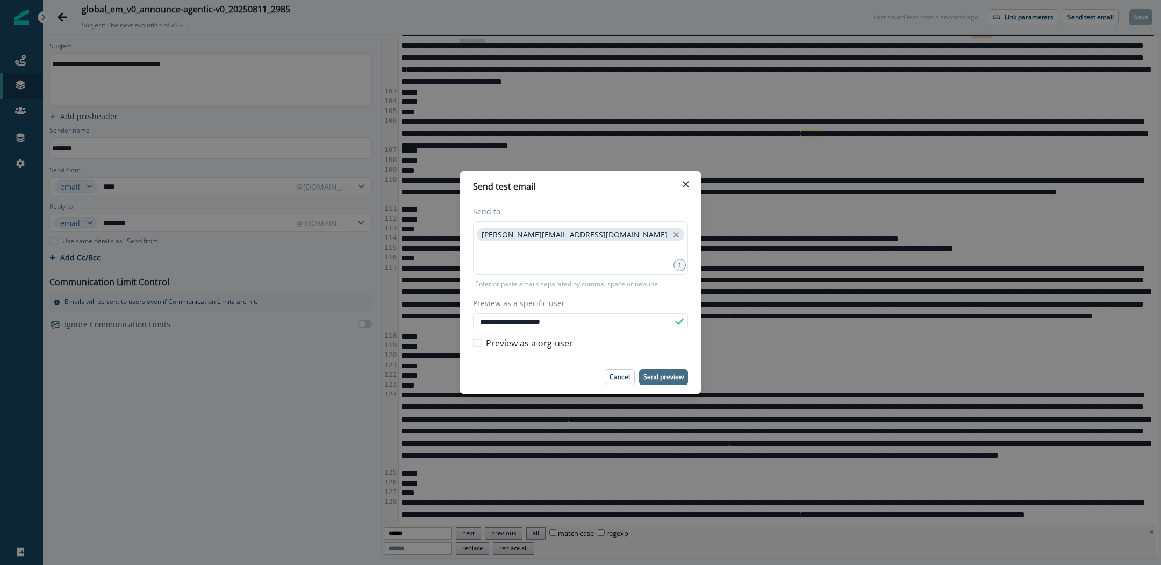
click at [668, 377] on p "Send preview" at bounding box center [663, 378] width 40 height 8
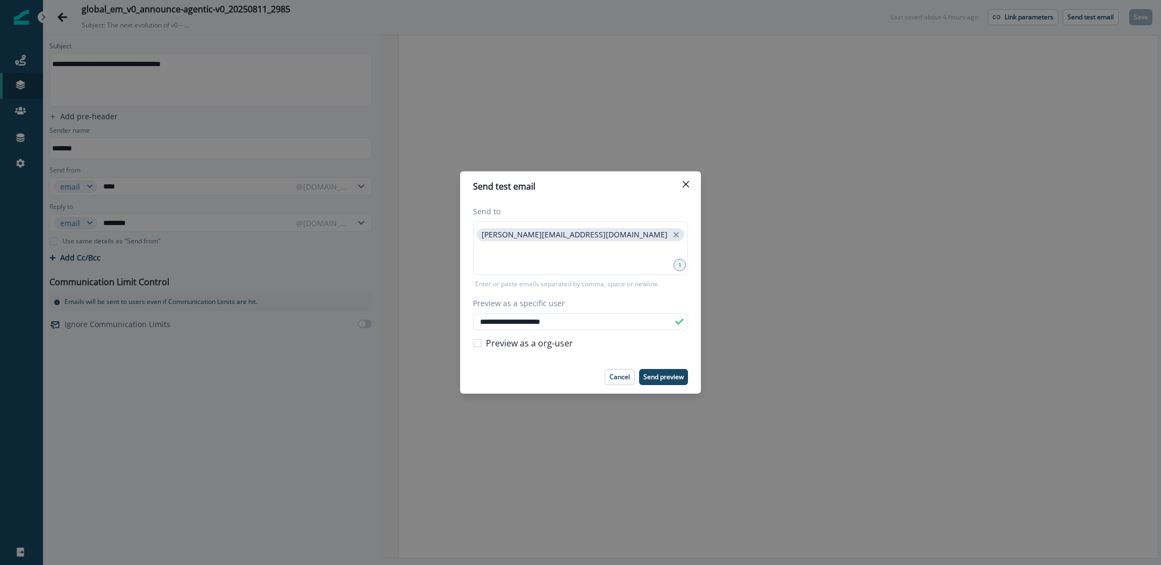
scroll to position [2058, 0]
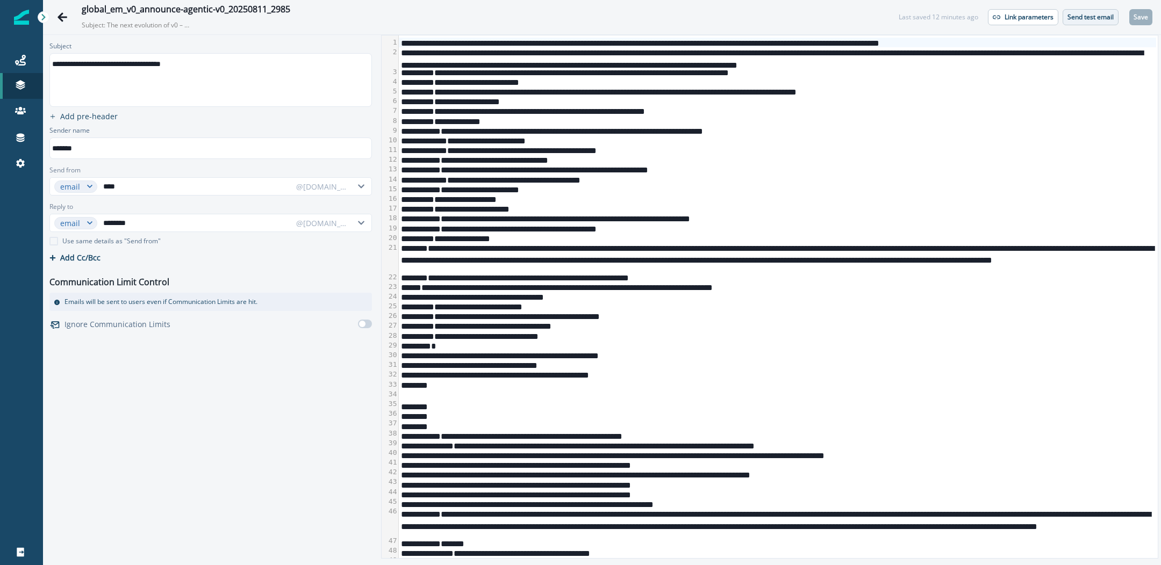
click at [1097, 20] on p "Send test email" at bounding box center [1090, 17] width 46 height 8
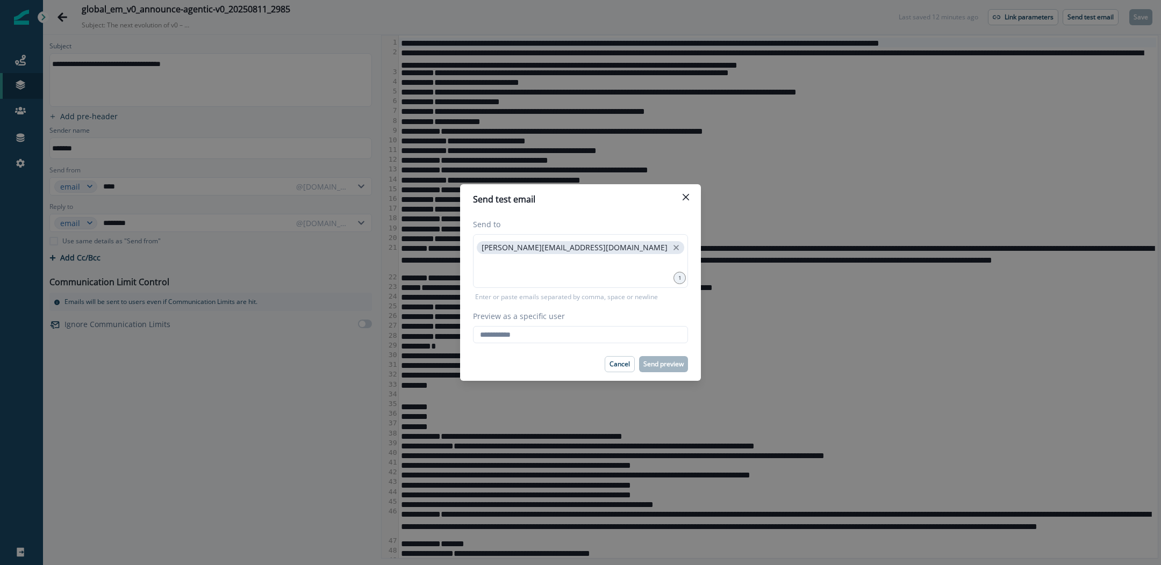
click at [561, 325] on div "Preview as a specific user Loading... Person data unavailable" at bounding box center [580, 327] width 215 height 33
click at [561, 333] on input "Preview as a specific user" at bounding box center [580, 334] width 215 height 17
type input "**********"
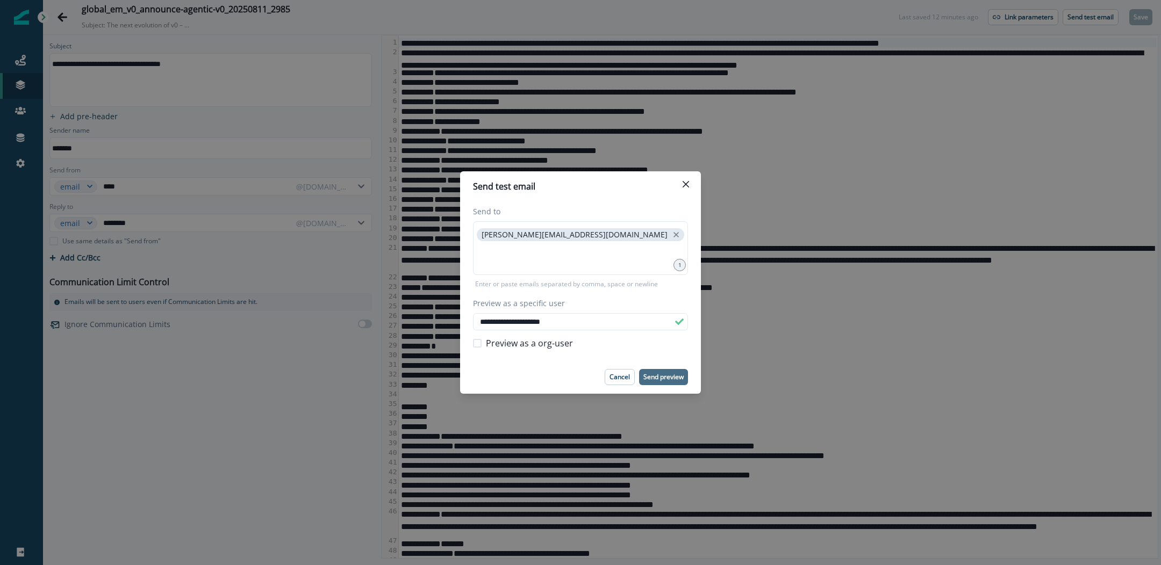
click at [665, 374] on p "Send preview" at bounding box center [663, 378] width 40 height 8
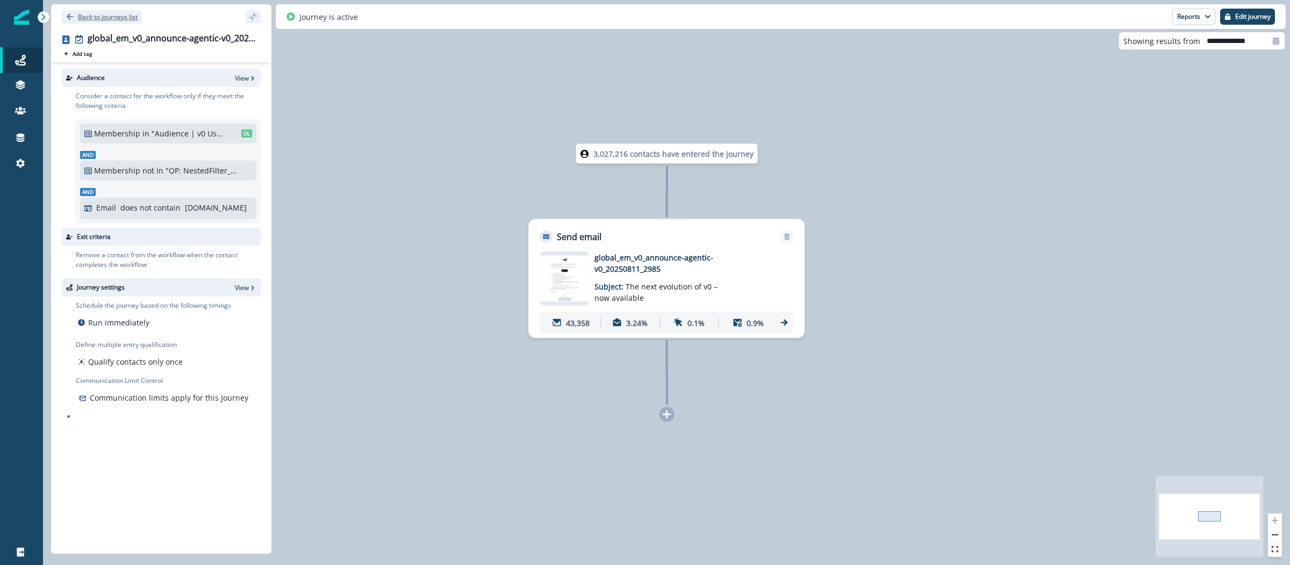
click at [96, 17] on p "Back to journeys list" at bounding box center [108, 16] width 60 height 9
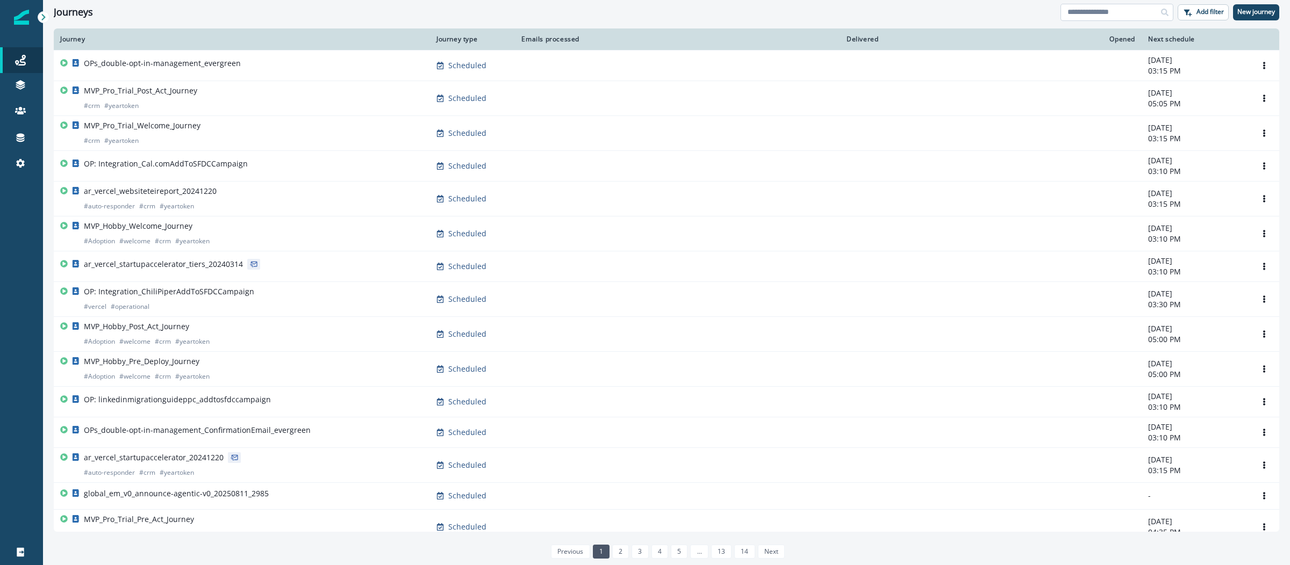
click at [1105, 17] on input at bounding box center [1116, 12] width 113 height 17
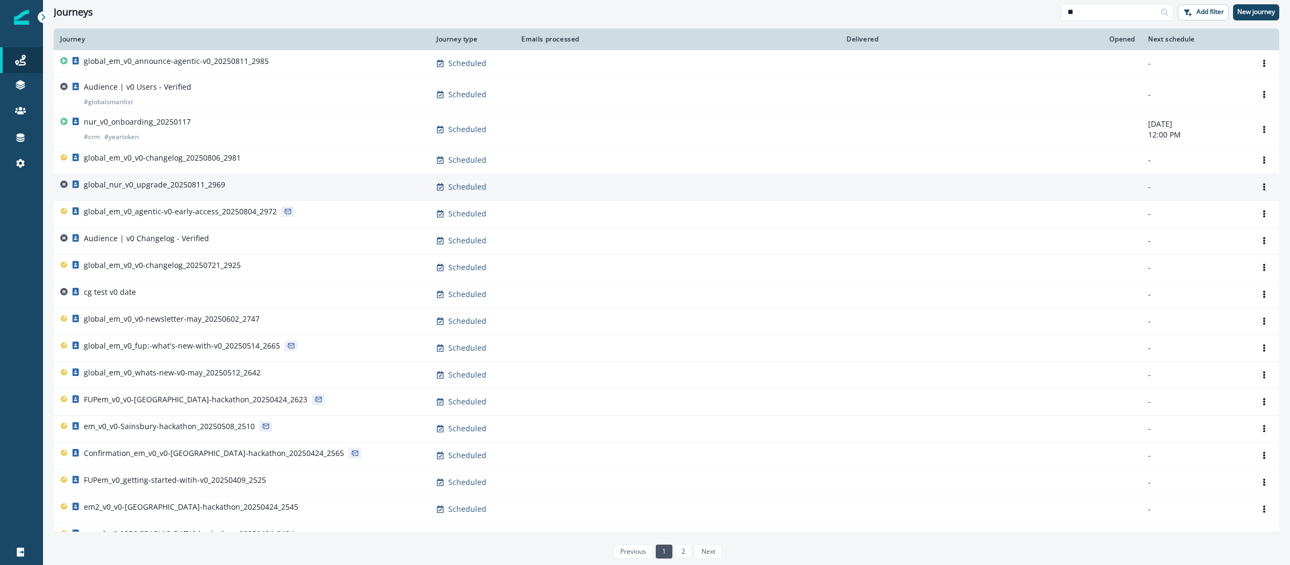
type input "**"
click at [189, 188] on p "global_nur_v0_upgrade_20250811_2969" at bounding box center [154, 185] width 141 height 11
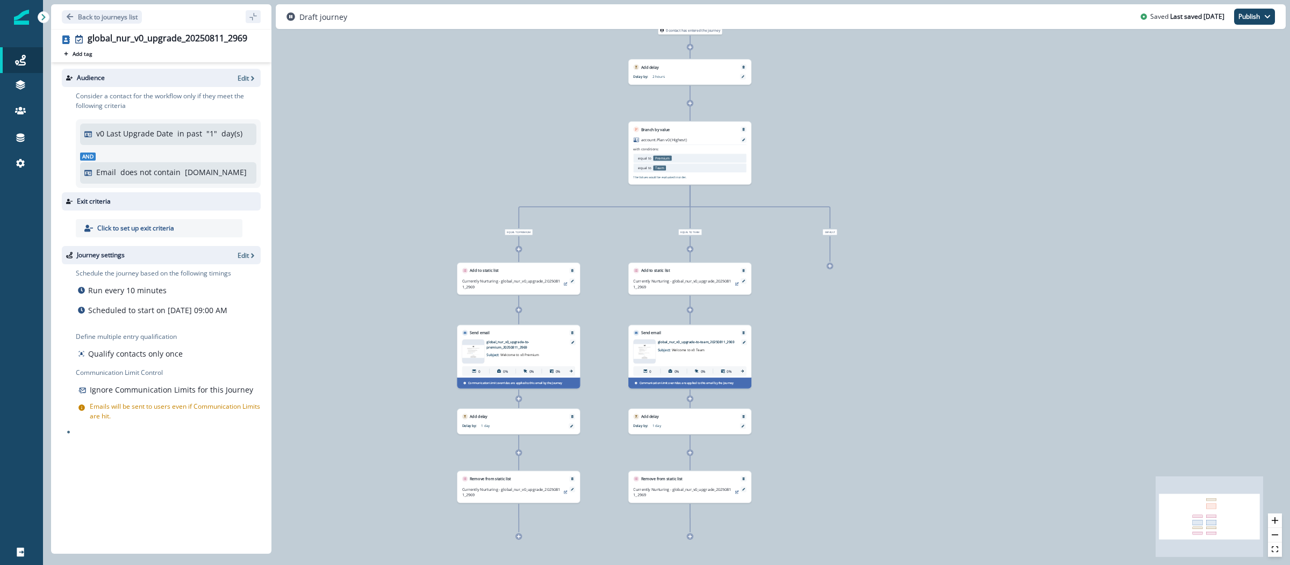
click at [715, 142] on div "account.Plan v0 (Highest)" at bounding box center [689, 141] width 113 height 8
click at [1275, 518] on icon "zoom in" at bounding box center [1275, 521] width 6 height 6
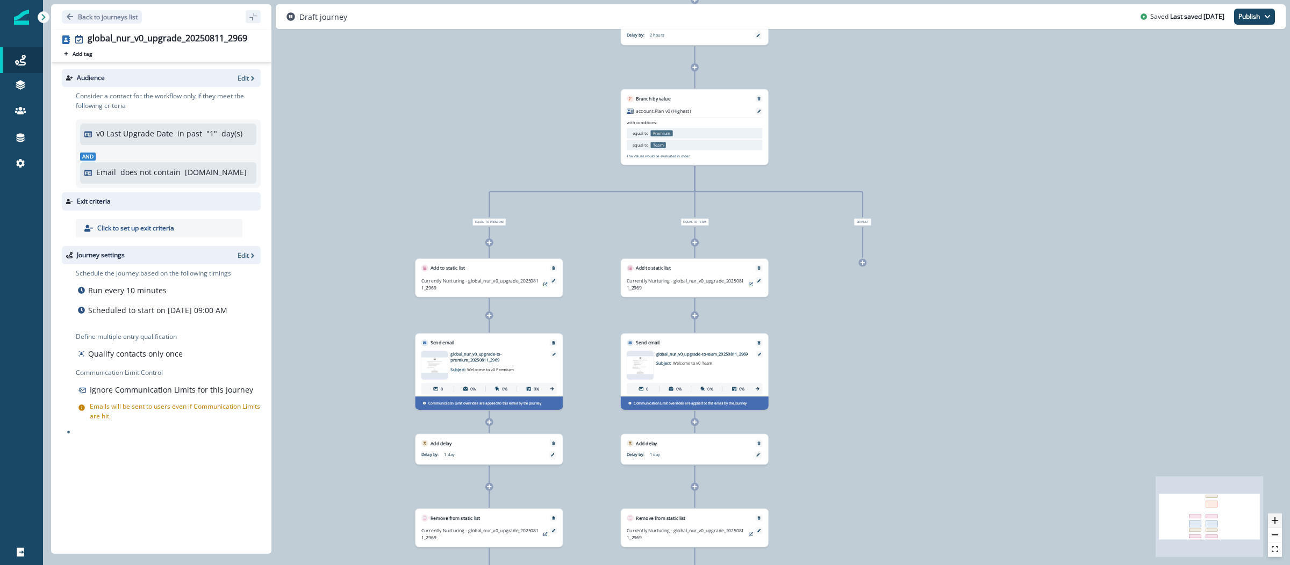
click at [1275, 518] on icon "zoom in" at bounding box center [1275, 521] width 6 height 6
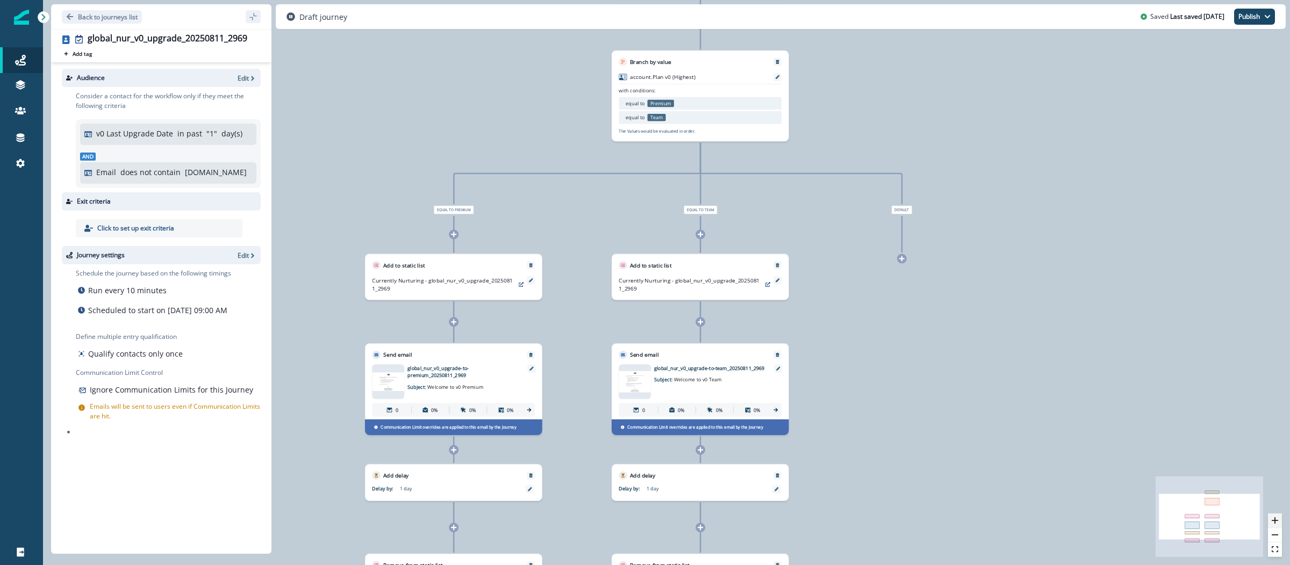
click at [1275, 518] on icon "zoom in" at bounding box center [1275, 521] width 6 height 6
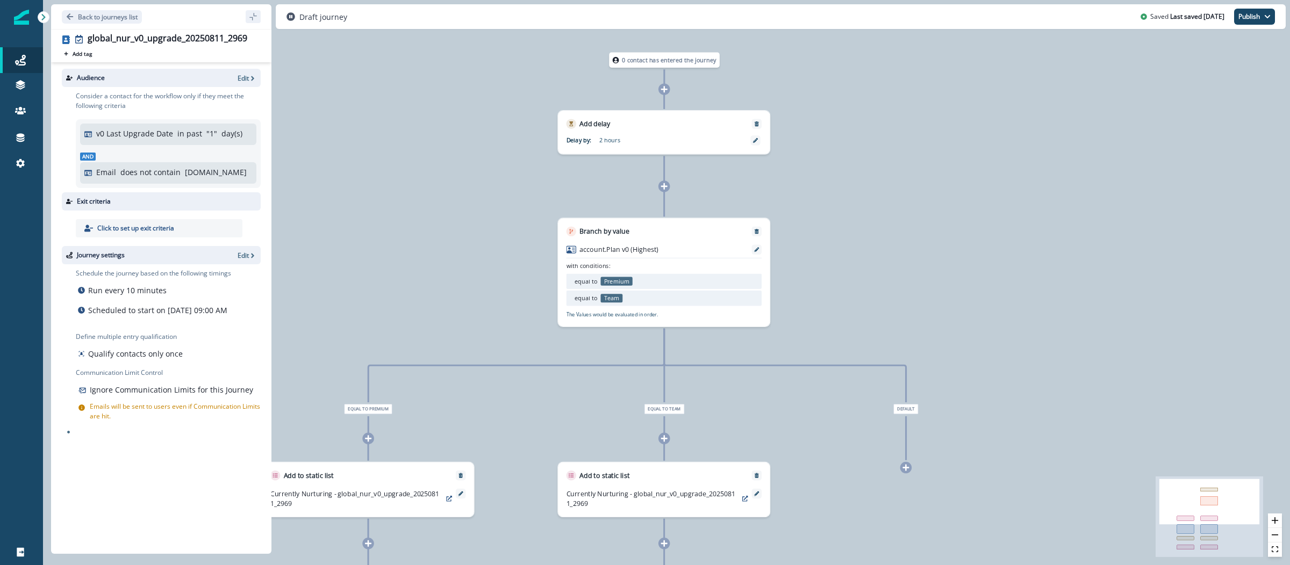
drag, startPoint x: 1030, startPoint y: 224, endPoint x: 987, endPoint y: 438, distance: 218.2
click at [987, 438] on div "0 contact has entered the journey Add delay Delay by: 2 hours Delay details inc…" at bounding box center [666, 282] width 1247 height 565
